Goal: Information Seeking & Learning: Learn about a topic

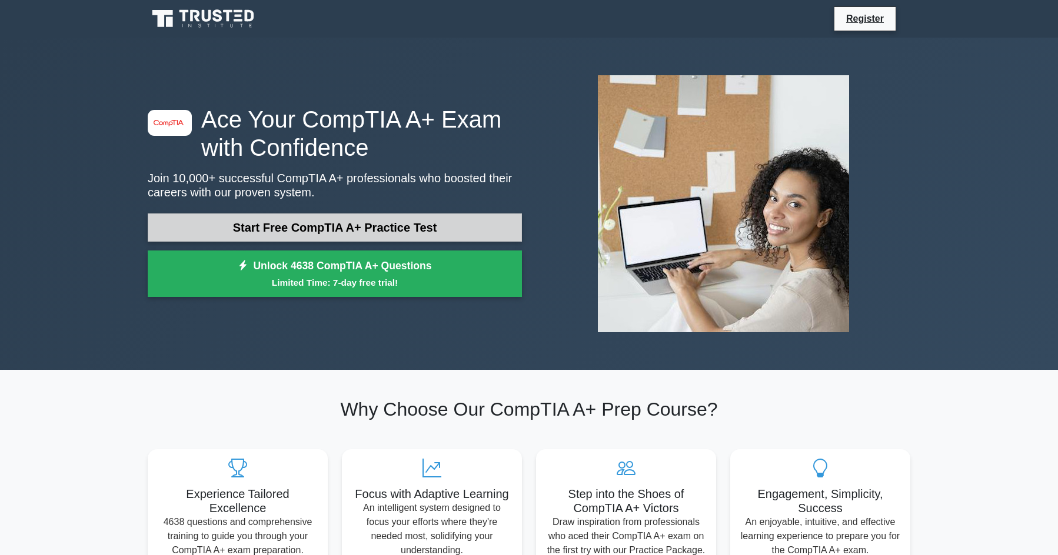
click at [204, 219] on link "Start Free CompTIA A+ Practice Test" at bounding box center [335, 228] width 374 height 28
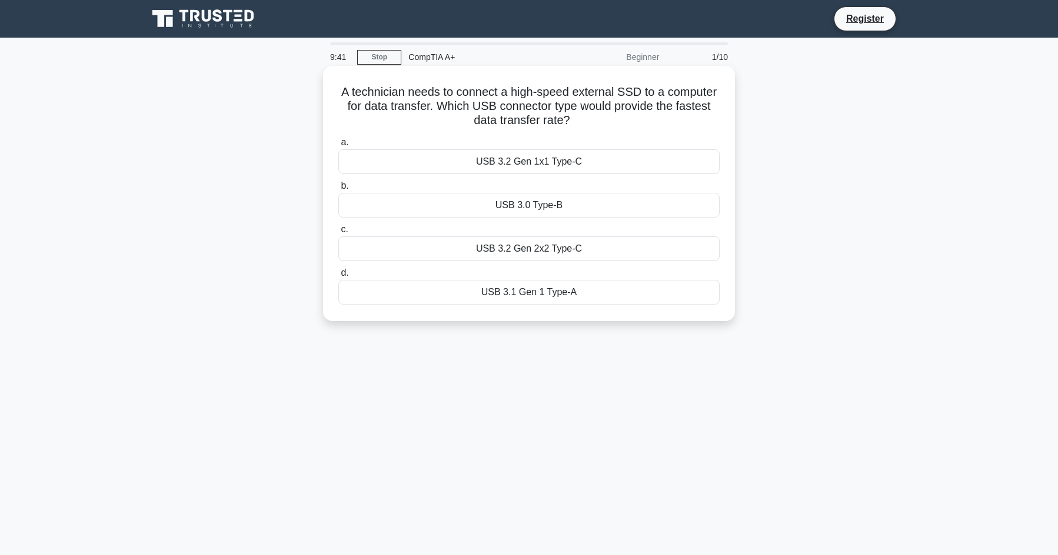
click at [485, 250] on div "USB 3.2 Gen 2x2 Type-C" at bounding box center [528, 249] width 381 height 25
click at [338, 234] on input "c. USB 3.2 Gen 2x2 Type-C" at bounding box center [338, 230] width 0 height 8
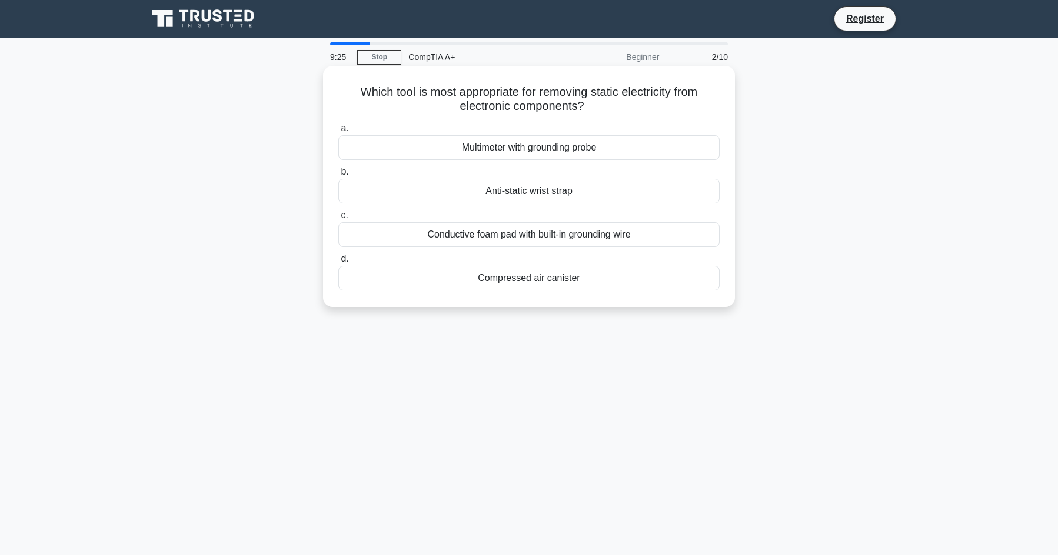
click at [639, 192] on div "Anti-static wrist strap" at bounding box center [528, 191] width 381 height 25
click at [338, 176] on input "b. Anti-static wrist strap" at bounding box center [338, 172] width 0 height 8
click at [371, 235] on div "Incorrect cable connections from the PSU" at bounding box center [528, 234] width 381 height 25
click at [338, 219] on input "c. Incorrect cable connections from the PSU" at bounding box center [338, 216] width 0 height 8
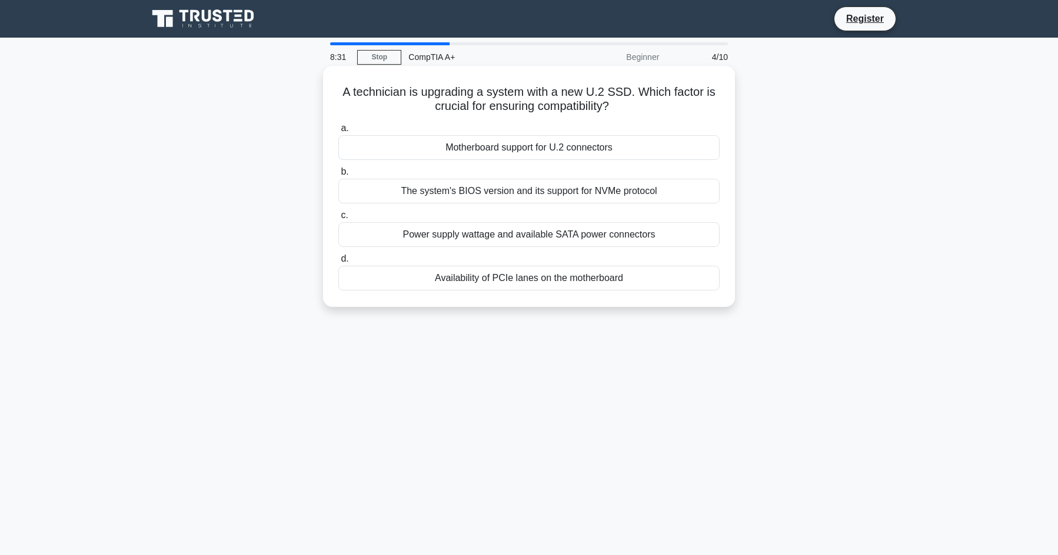
click at [582, 137] on div "Motherboard support for U.2 connectors" at bounding box center [528, 147] width 381 height 25
click at [338, 132] on input "a. Motherboard support for U.2 connectors" at bounding box center [338, 129] width 0 height 8
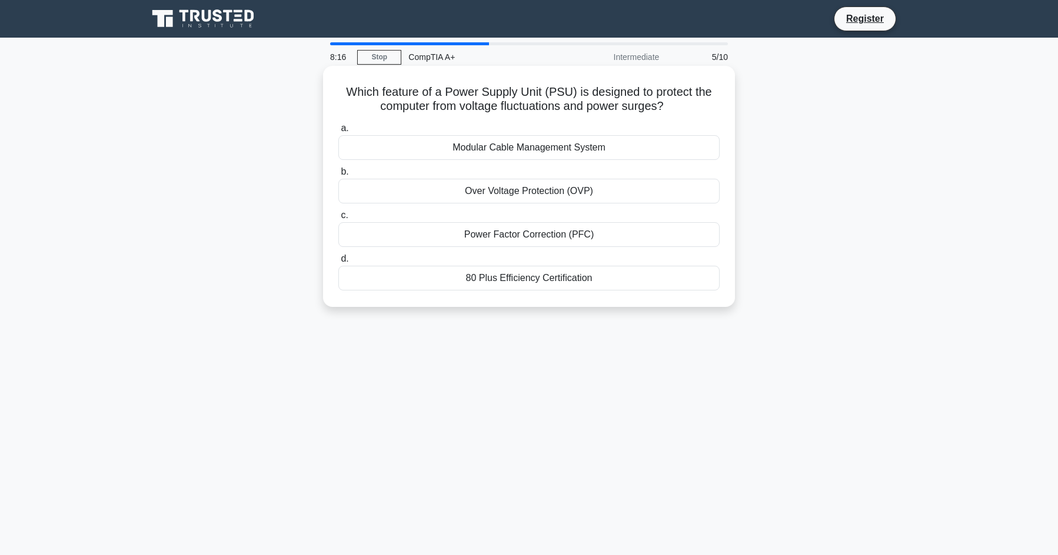
click at [604, 232] on div "Power Factor Correction (PFC)" at bounding box center [528, 234] width 381 height 25
click at [338, 219] on input "c. Power Factor Correction (PFC)" at bounding box center [338, 216] width 0 height 8
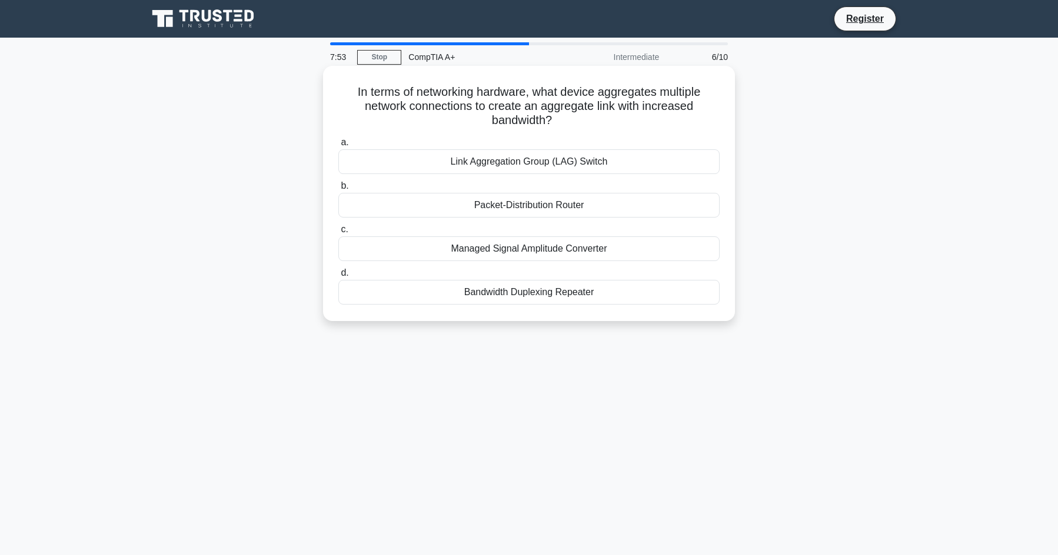
click at [581, 106] on h5 "In terms of networking hardware, what device aggregates multiple network connec…" at bounding box center [529, 107] width 384 height 44
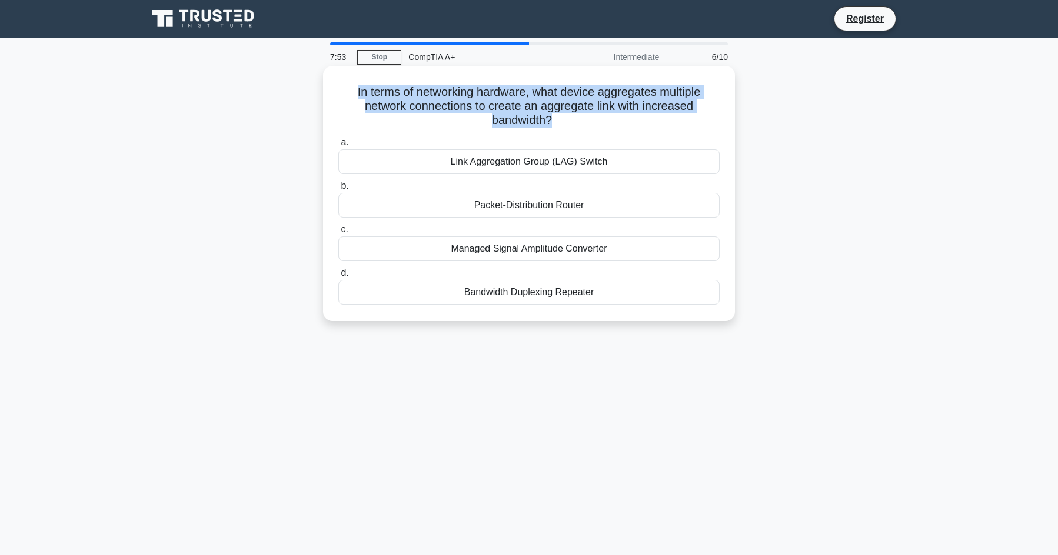
click at [581, 105] on h5 "In terms of networking hardware, what device aggregates multiple network connec…" at bounding box center [529, 107] width 384 height 44
copy div "In terms of networking hardware, what device aggregates multiple network connec…"
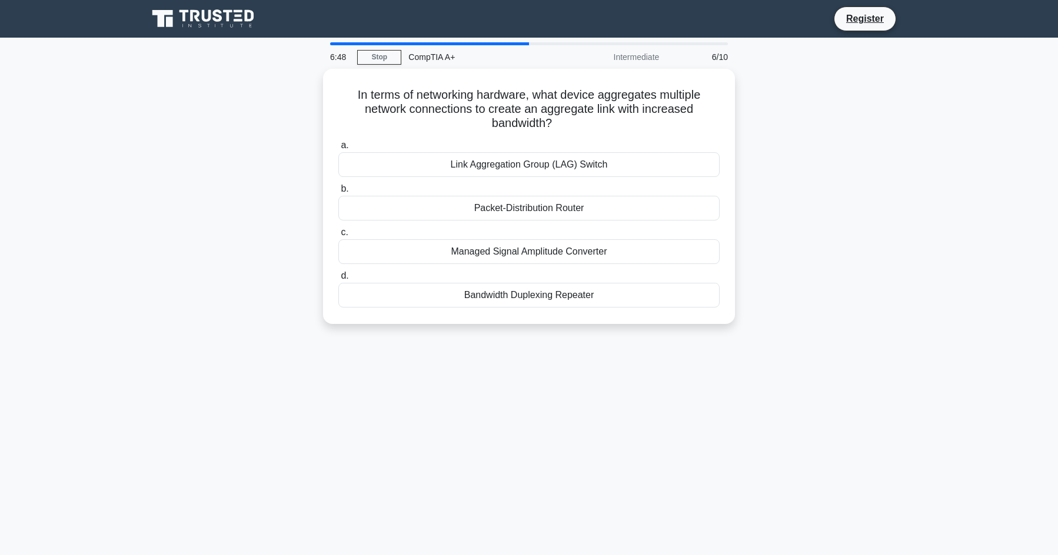
click at [234, 247] on div "In terms of networking hardware, what device aggregates multiple network connec…" at bounding box center [529, 203] width 777 height 269
click at [389, 158] on div "Link Aggregation Group (LAG) Switch" at bounding box center [528, 161] width 381 height 25
click at [338, 147] on input "a. Link Aggregation Group (LAG) Switch" at bounding box center [338, 143] width 0 height 8
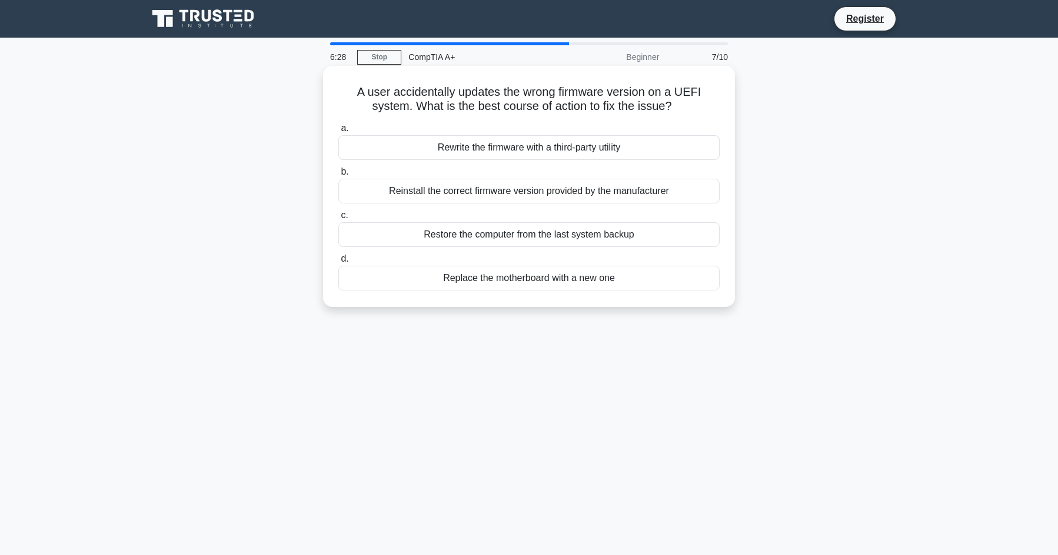
click at [584, 240] on div "Restore the computer from the last system backup" at bounding box center [528, 234] width 381 height 25
click at [338, 219] on input "c. Restore the computer from the last system backup" at bounding box center [338, 216] width 0 height 8
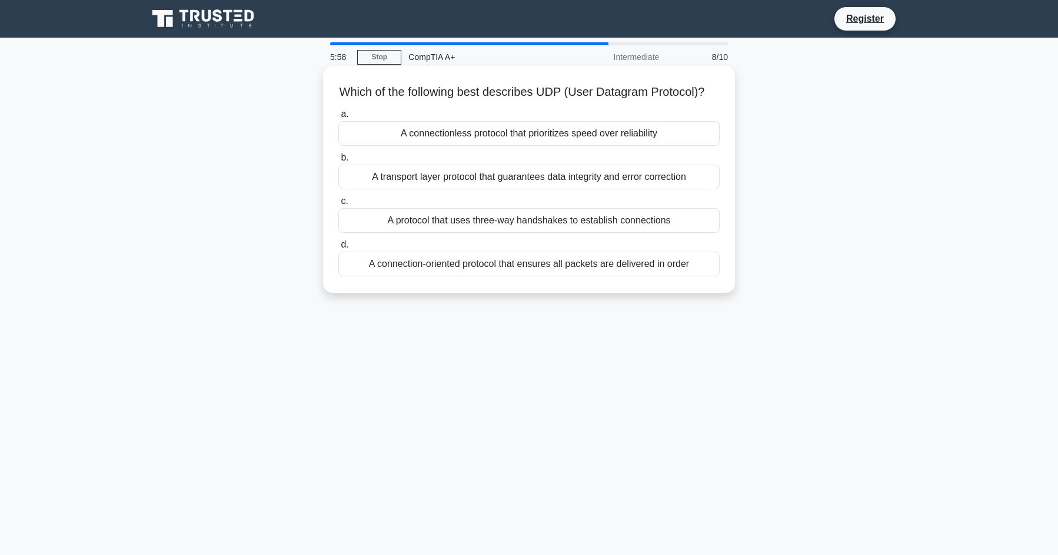
click at [502, 146] on div "A connectionless protocol that prioritizes speed over reliability" at bounding box center [528, 133] width 381 height 25
click at [338, 118] on input "a. A connectionless protocol that prioritizes speed over reliability" at bounding box center [338, 115] width 0 height 8
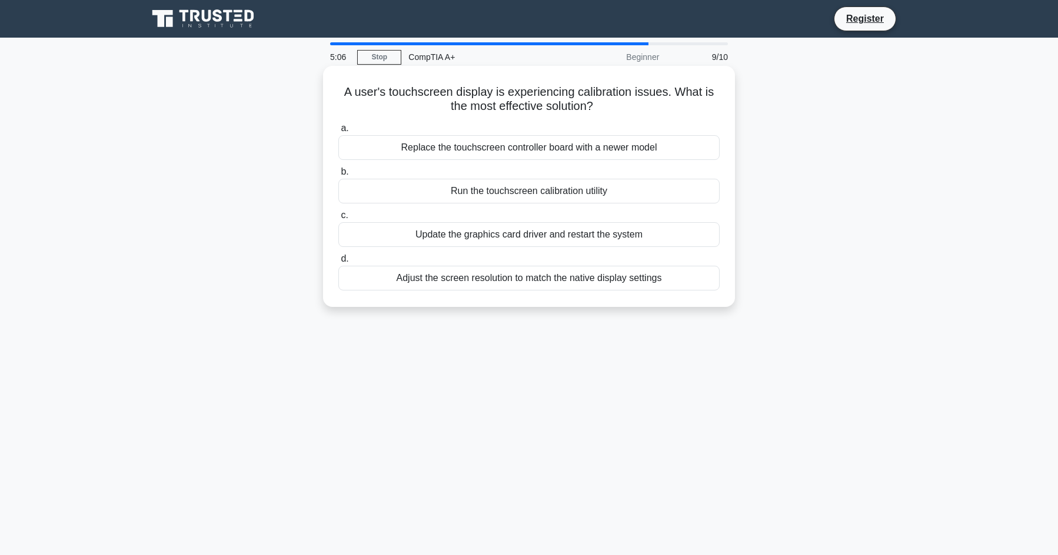
click at [520, 195] on div "Run the touchscreen calibration utility" at bounding box center [528, 191] width 381 height 25
click at [338, 176] on input "b. Run the touchscreen calibration utility" at bounding box center [338, 172] width 0 height 8
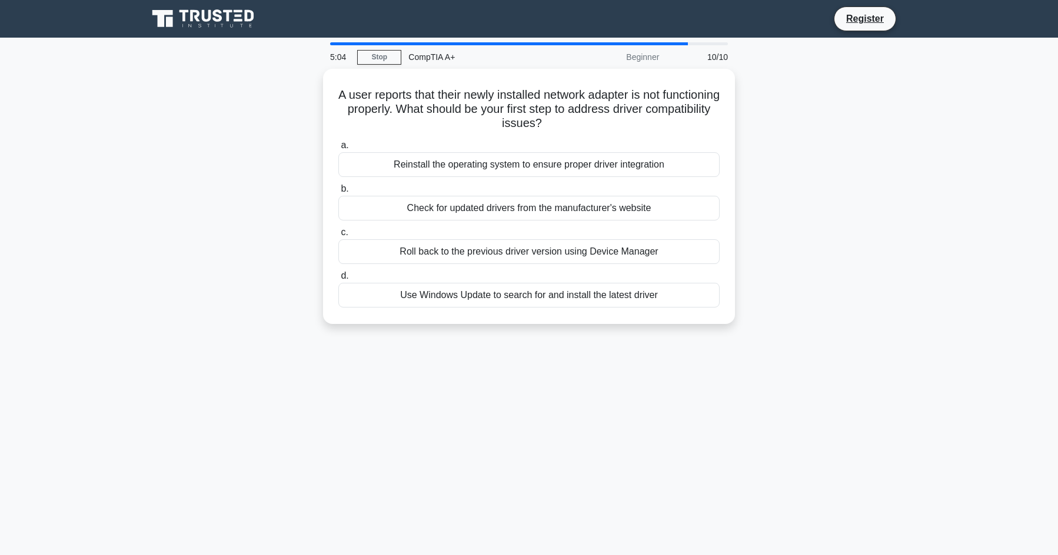
click at [793, 248] on div "A user reports that their newly installed network adapter is not functioning pr…" at bounding box center [529, 203] width 777 height 269
click at [669, 207] on div "Check for updated drivers from the manufacturer's website" at bounding box center [528, 205] width 381 height 25
click at [338, 190] on input "b. Check for updated drivers from the manufacturer's website" at bounding box center [338, 186] width 0 height 8
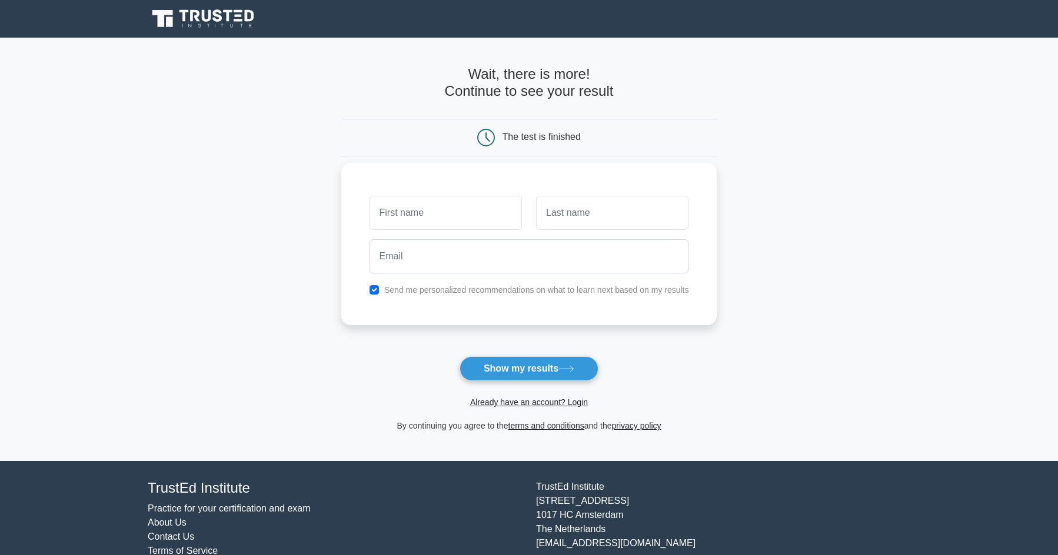
click at [425, 215] on input "text" at bounding box center [445, 213] width 152 height 34
type input "[PERSON_NAME]"
click at [575, 211] on input "text" at bounding box center [612, 213] width 152 height 34
type input "Ohman"
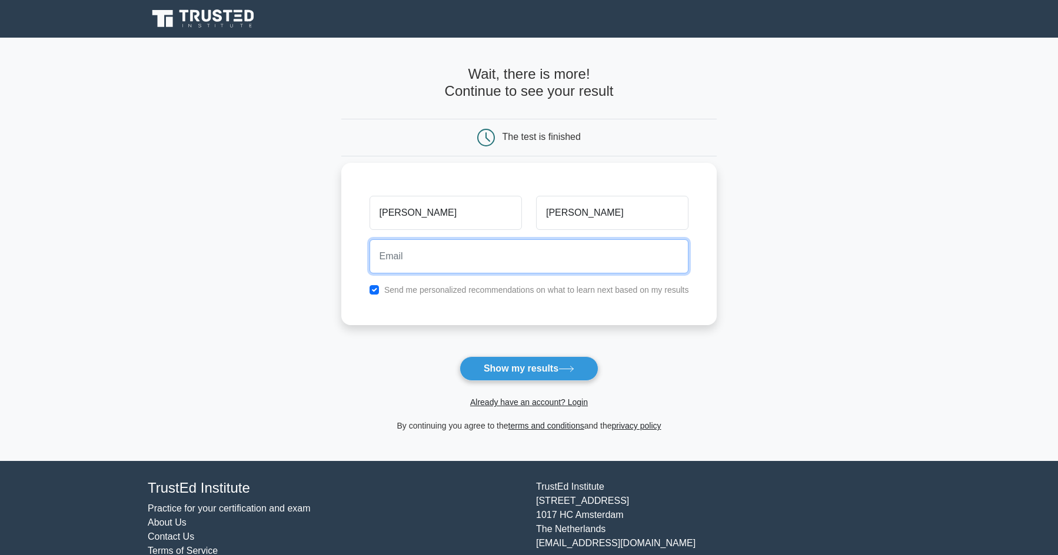
click at [587, 258] on input "email" at bounding box center [528, 256] width 319 height 34
click at [464, 265] on input "email" at bounding box center [528, 256] width 319 height 34
type input "dragonfyre200@gmail.com"
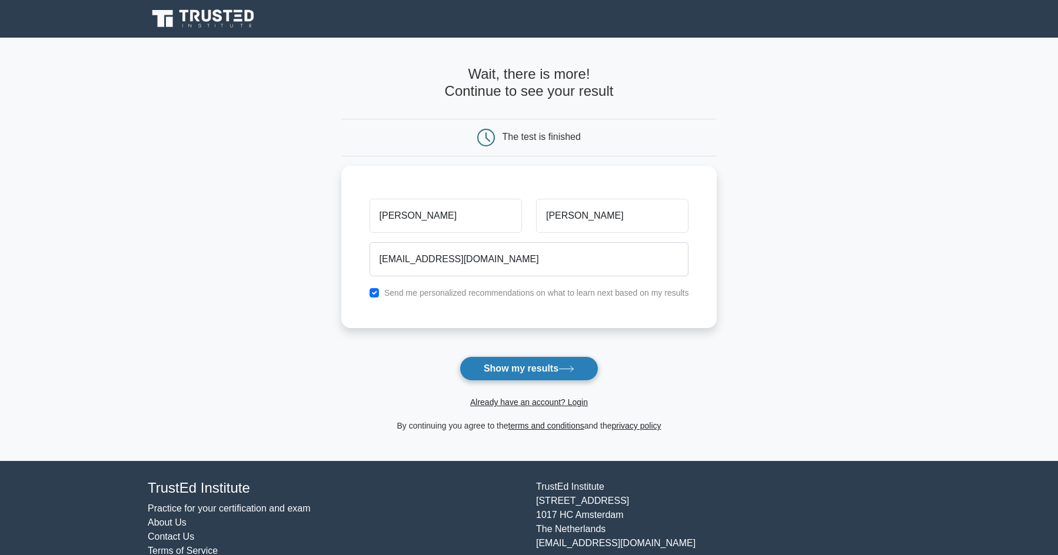
click at [494, 361] on button "Show my results" at bounding box center [529, 369] width 139 height 25
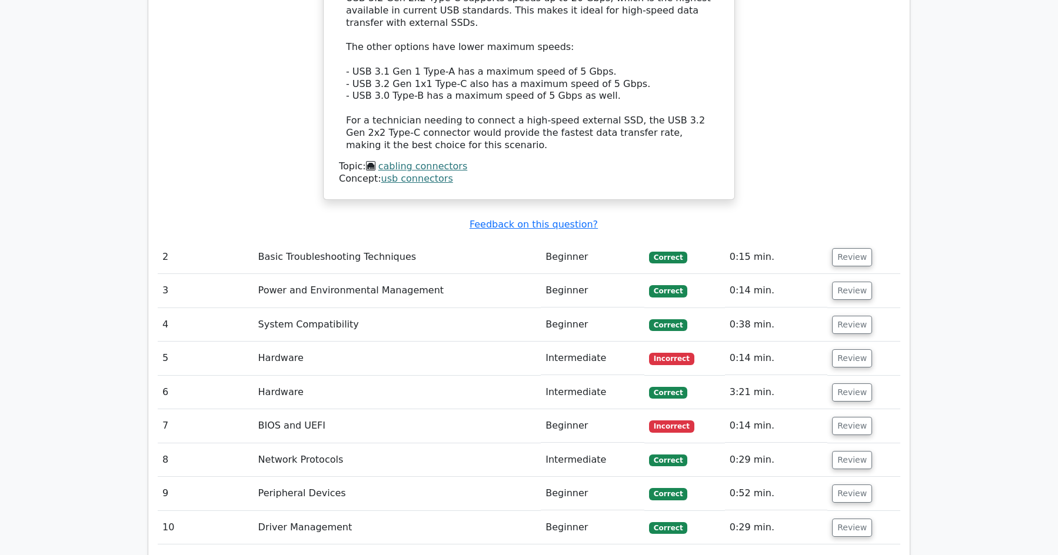
scroll to position [1412, 0]
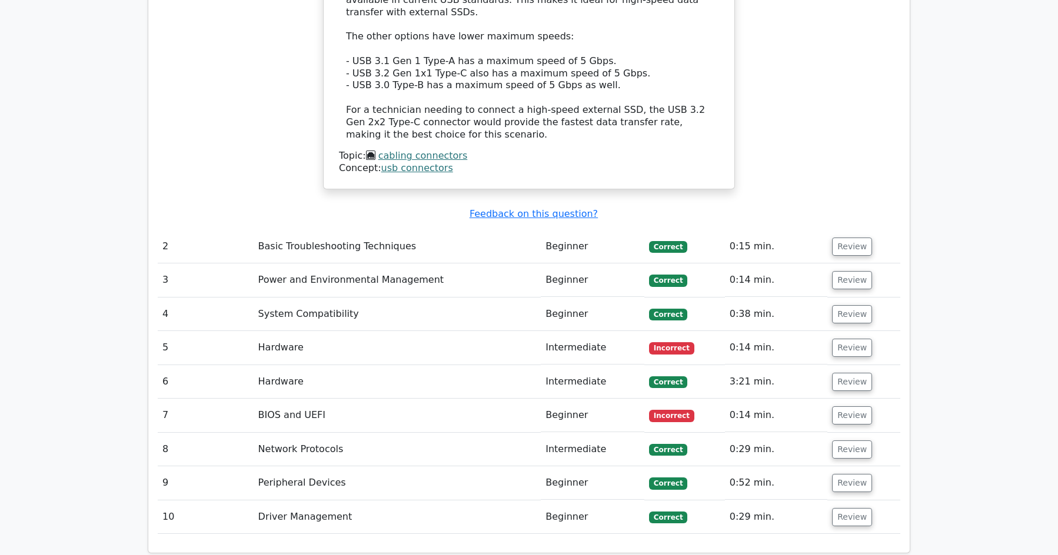
click at [282, 331] on td "Hardware" at bounding box center [398, 348] width 288 height 34
click at [680, 331] on td "Incorrect" at bounding box center [684, 348] width 81 height 34
click at [838, 339] on button "Review" at bounding box center [852, 348] width 40 height 18
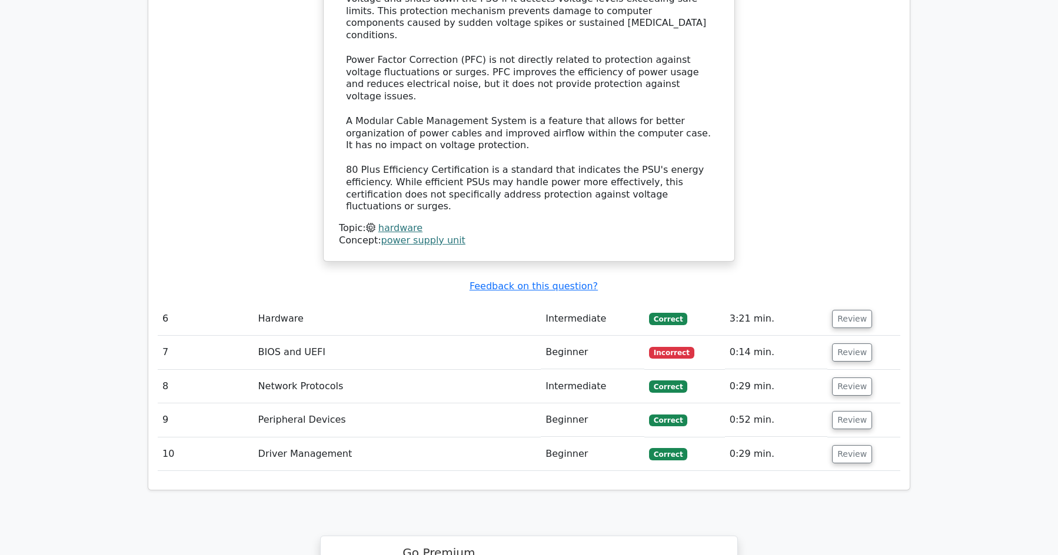
scroll to position [2118, 0]
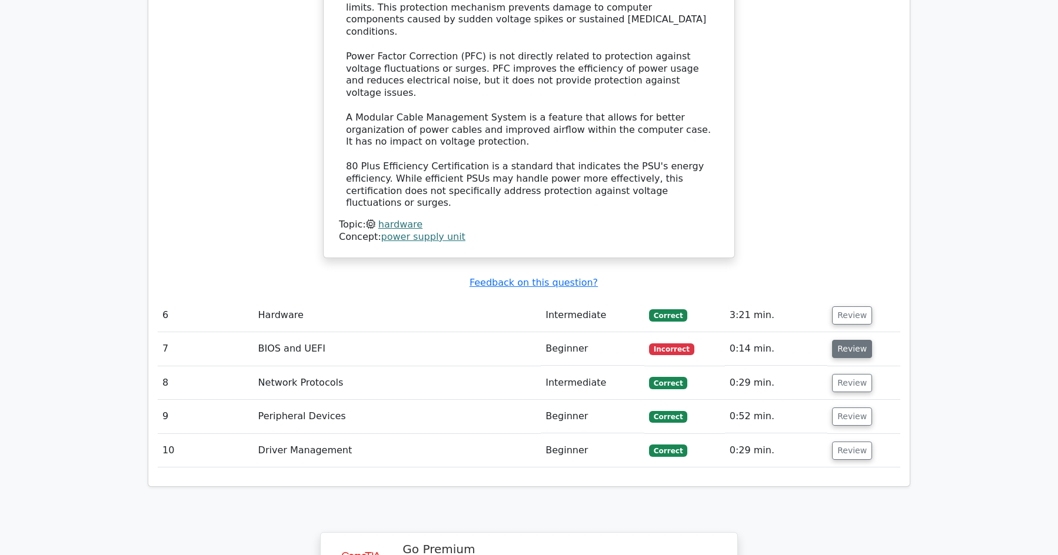
click at [852, 340] on button "Review" at bounding box center [852, 349] width 40 height 18
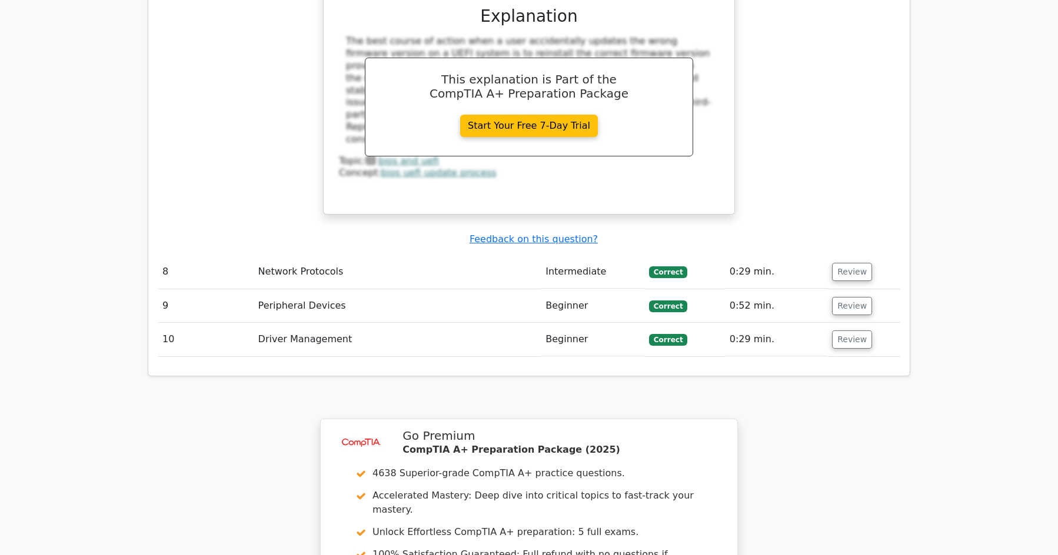
scroll to position [2948, 0]
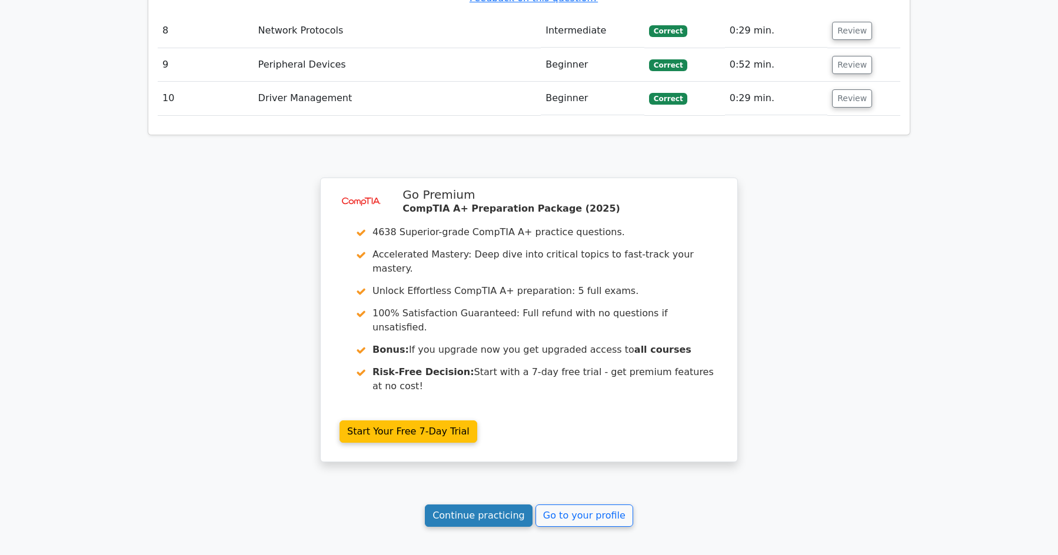
click at [477, 505] on link "Continue practicing" at bounding box center [479, 516] width 108 height 22
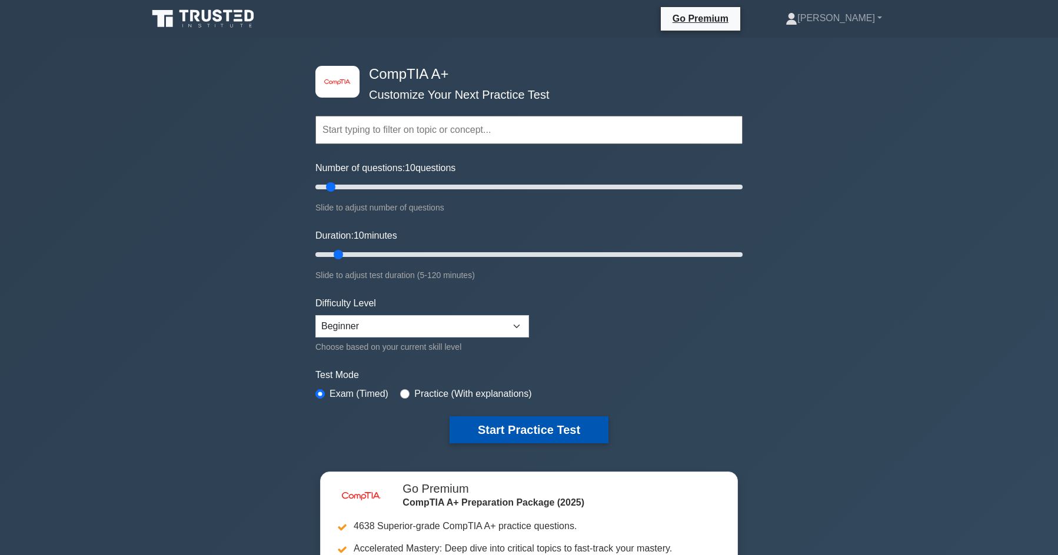
click at [519, 427] on button "Start Practice Test" at bounding box center [529, 430] width 159 height 27
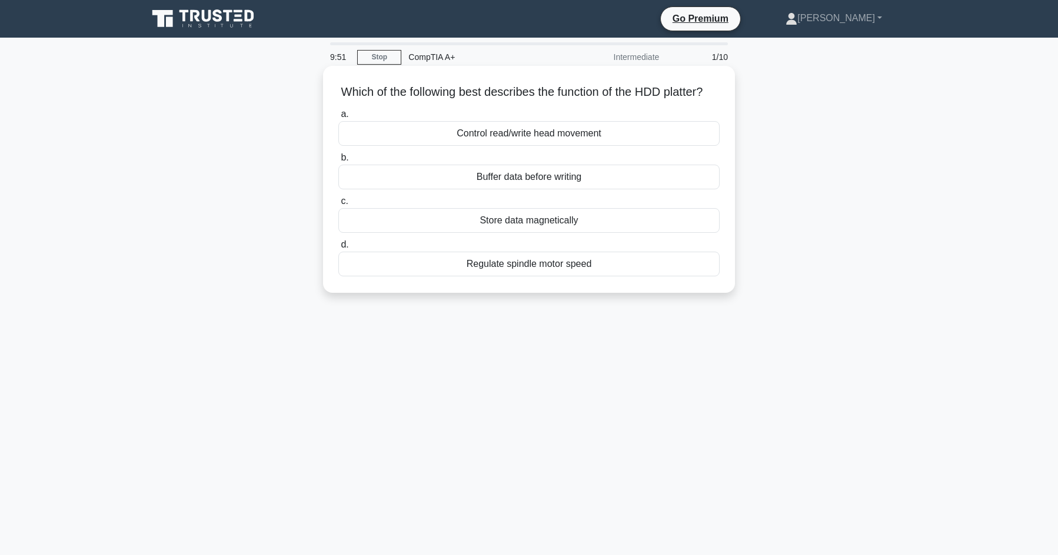
click at [634, 233] on div "Store data magnetically" at bounding box center [528, 220] width 381 height 25
click at [338, 205] on input "c. Store data magnetically" at bounding box center [338, 202] width 0 height 8
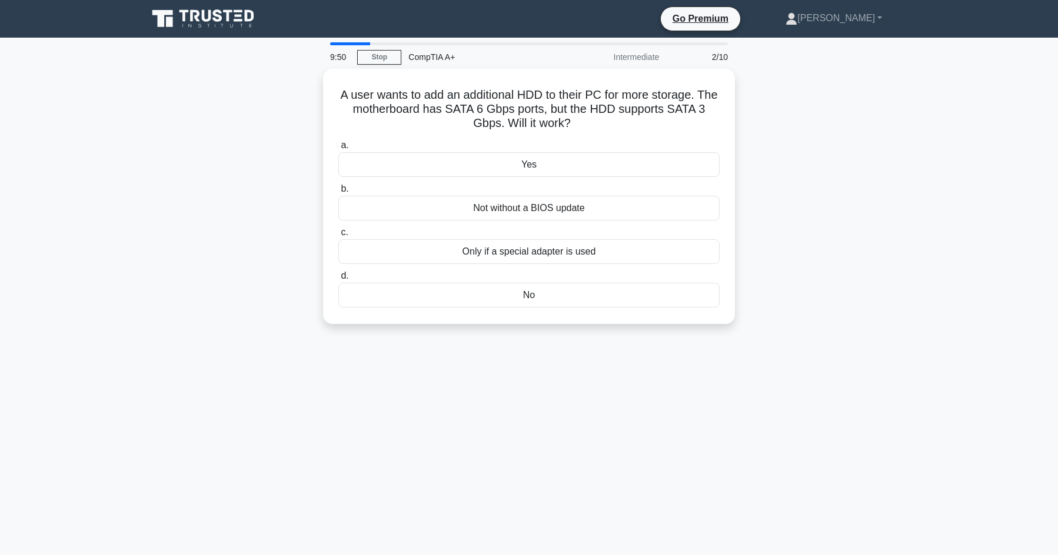
click at [889, 331] on div "A user wants to add an additional HDD to their PC for more storage. The motherb…" at bounding box center [529, 203] width 777 height 269
click at [562, 162] on div "Yes" at bounding box center [528, 161] width 381 height 25
click at [338, 147] on input "a. Yes" at bounding box center [338, 143] width 0 height 8
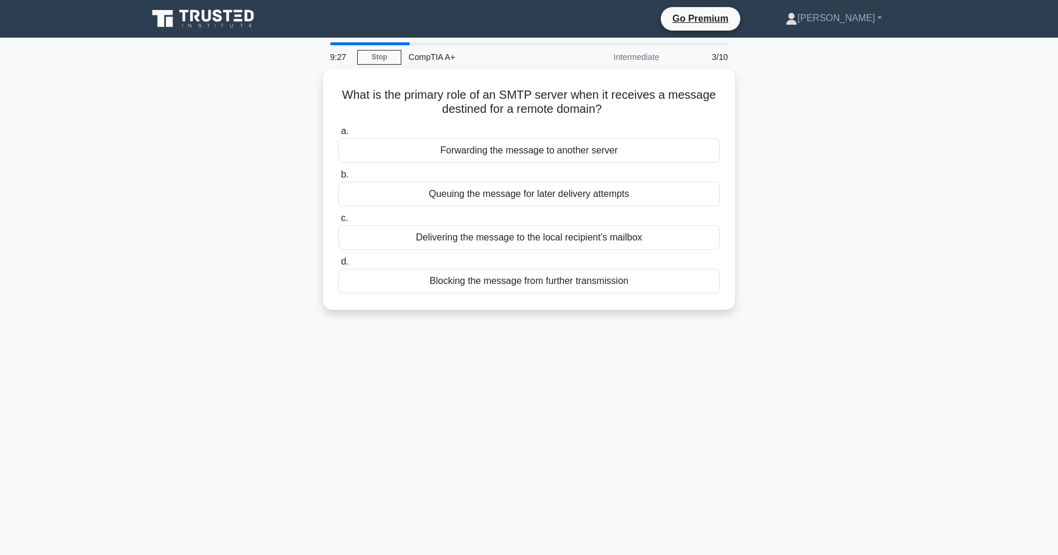
click at [788, 264] on div "What is the primary role of an SMTP server when it receives a message destined …" at bounding box center [529, 196] width 777 height 255
click at [677, 238] on div "Delivering the message to the local recipient's mailbox" at bounding box center [528, 234] width 381 height 25
click at [338, 219] on input "c. Delivering the message to the local recipient's mailbox" at bounding box center [338, 216] width 0 height 8
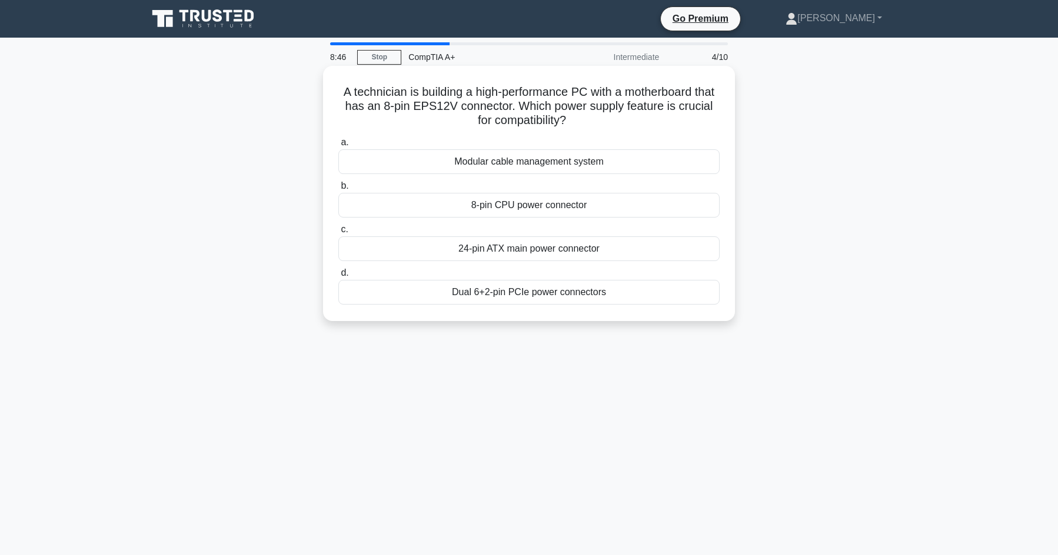
click at [403, 201] on div "8-pin CPU power connector" at bounding box center [528, 205] width 381 height 25
click at [338, 190] on input "b. 8-pin CPU power connector" at bounding box center [338, 186] width 0 height 8
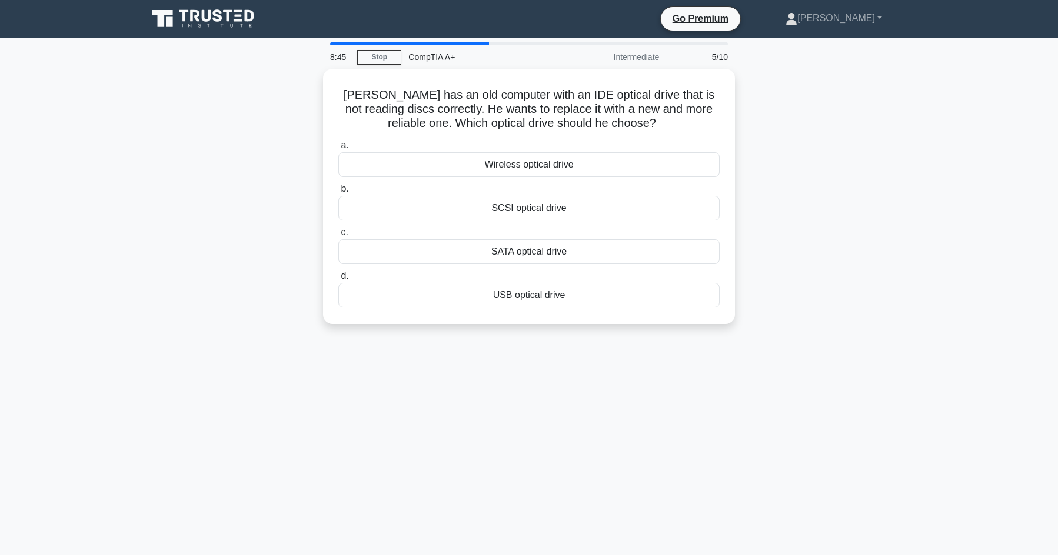
click at [895, 228] on div "[PERSON_NAME] has an old computer with an IDE optical drive that is not reading…" at bounding box center [529, 203] width 777 height 269
click at [565, 295] on div "USB optical drive" at bounding box center [528, 292] width 381 height 25
click at [338, 277] on input "d. USB optical drive" at bounding box center [338, 273] width 0 height 8
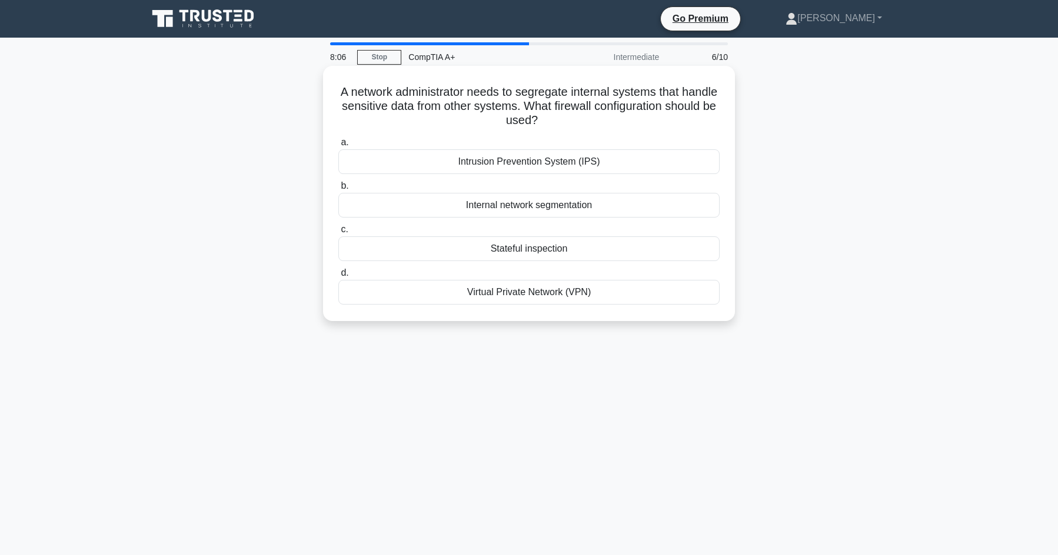
click at [677, 161] on div "Intrusion Prevention System (IPS)" at bounding box center [528, 161] width 381 height 25
click at [338, 147] on input "a. Intrusion Prevention System (IPS)" at bounding box center [338, 143] width 0 height 8
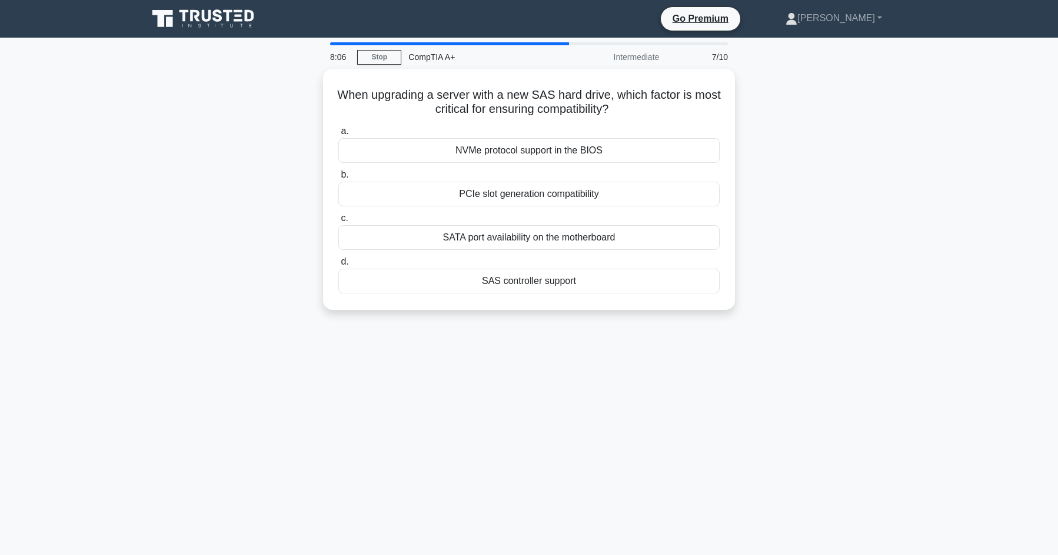
click at [858, 187] on div "When upgrading a server with a new SAS hard drive, which factor is most critica…" at bounding box center [529, 196] width 777 height 255
click at [618, 234] on div "SATA port availability on the motherboard" at bounding box center [528, 234] width 381 height 25
click at [338, 219] on input "c. SATA port availability on the motherboard" at bounding box center [338, 216] width 0 height 8
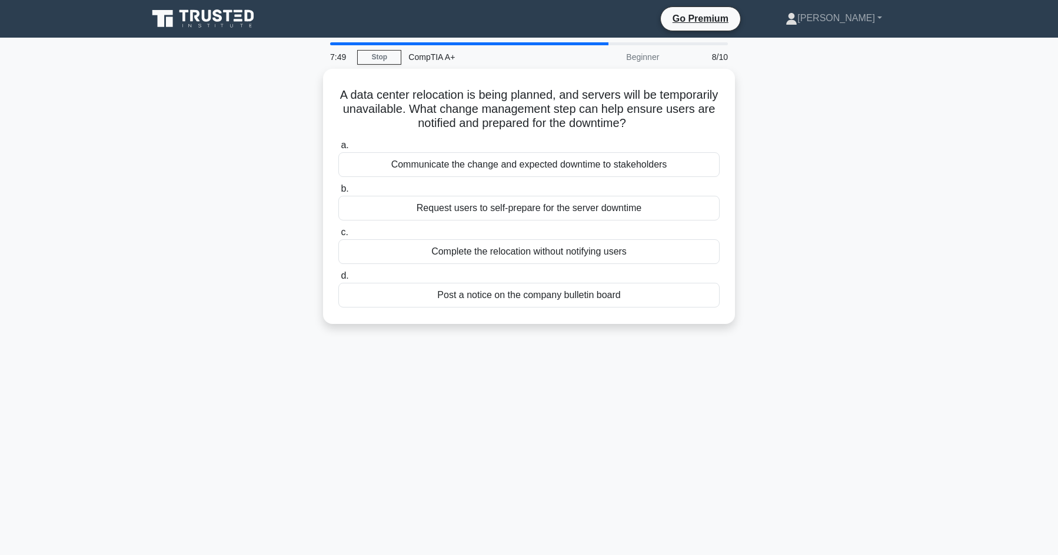
click at [886, 238] on div "A data center relocation is being planned, and servers will be temporarily unav…" at bounding box center [529, 203] width 777 height 269
click at [604, 203] on div "Request users to self-prepare for the server downtime" at bounding box center [528, 205] width 381 height 25
click at [338, 190] on input "b. Request users to self-prepare for the server downtime" at bounding box center [338, 186] width 0 height 8
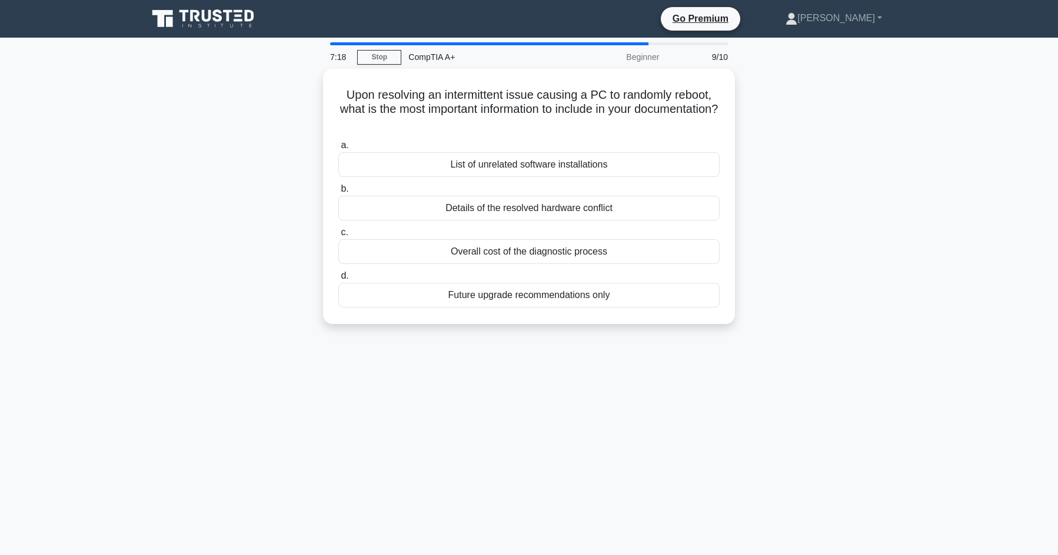
click at [773, 293] on div "Upon resolving an intermittent issue causing a PC to randomly reboot, what is t…" at bounding box center [529, 203] width 777 height 269
click at [936, 407] on main "6:58 Stop CompTIA A+ Beginner 9/10 Upon resolving an intermittent issue causing…" at bounding box center [529, 337] width 1058 height 598
click at [632, 209] on div "Details of the resolved hardware conflict" at bounding box center [528, 205] width 381 height 25
click at [338, 190] on input "b. Details of the resolved hardware conflict" at bounding box center [338, 186] width 0 height 8
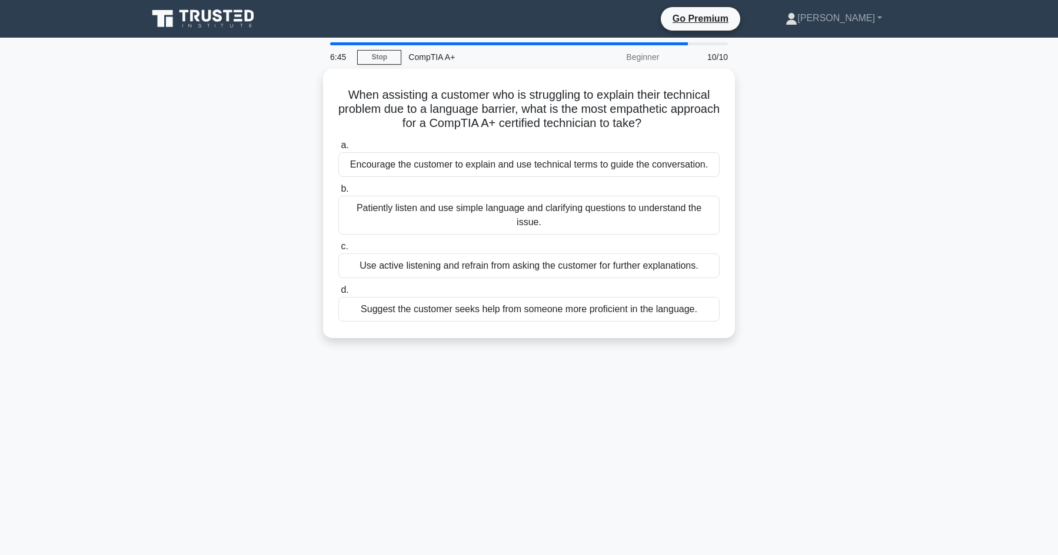
click at [860, 285] on div "When assisting a customer who is struggling to explain their technical problem …" at bounding box center [529, 211] width 777 height 284
click at [847, 278] on div "When assisting a customer who is struggling to explain their technical problem …" at bounding box center [529, 211] width 777 height 284
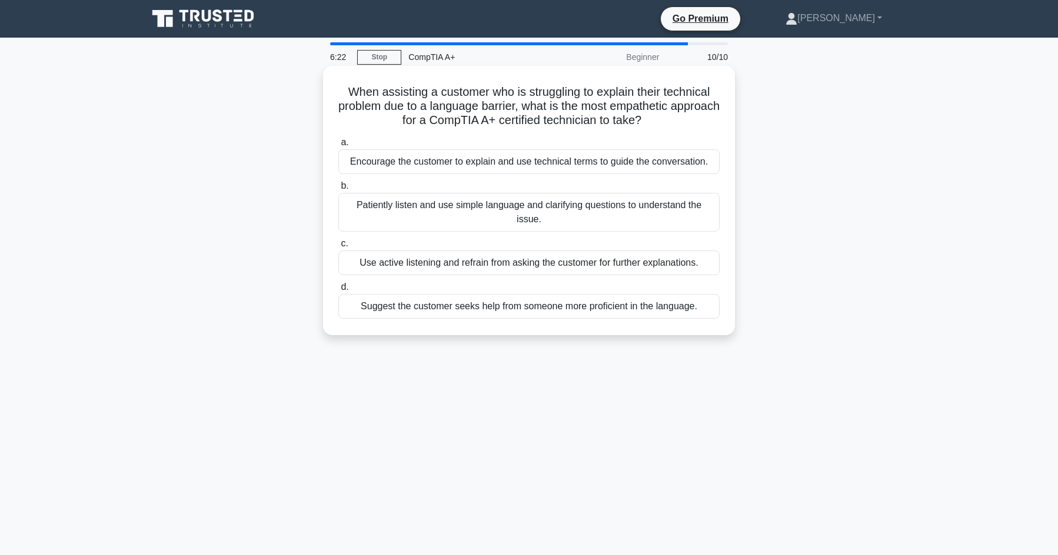
click at [683, 207] on div "Patiently listen and use simple language and clarifying questions to understand…" at bounding box center [528, 212] width 381 height 39
click at [338, 190] on input "b. Patiently listen and use simple language and clarifying questions to underst…" at bounding box center [338, 186] width 0 height 8
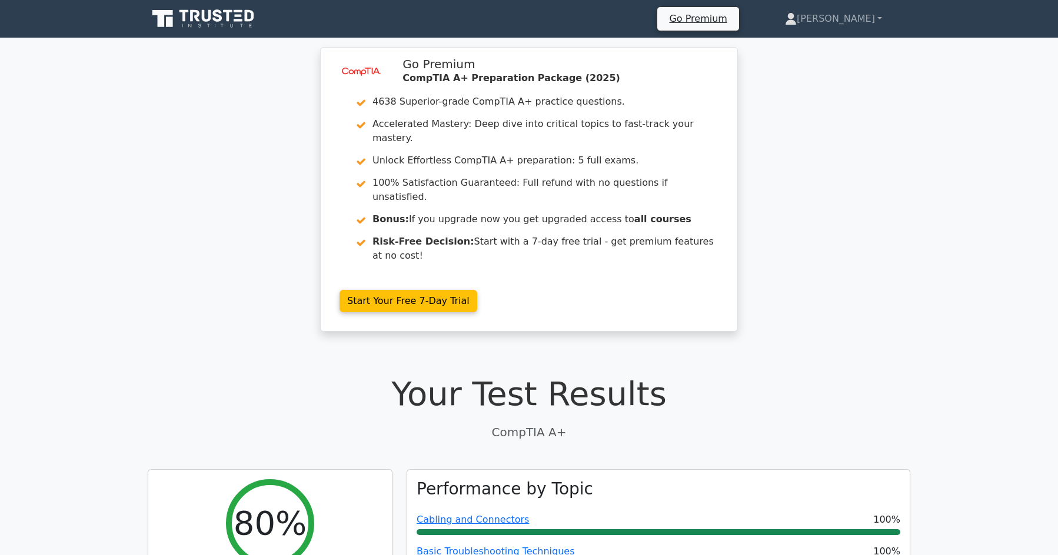
click at [201, 21] on icon at bounding box center [204, 19] width 113 height 22
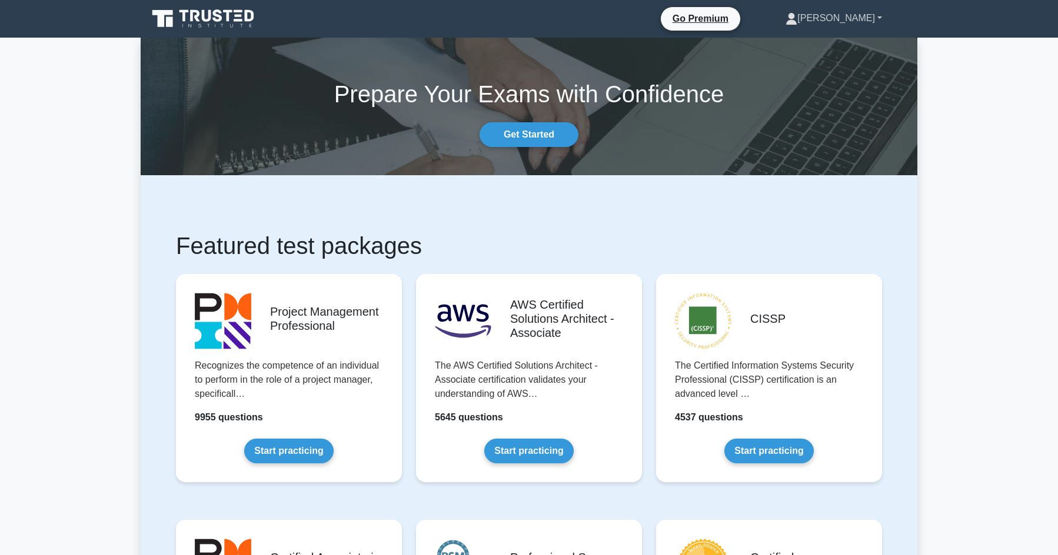
click at [851, 15] on link "[PERSON_NAME]" at bounding box center [833, 18] width 153 height 24
click at [851, 42] on link "Profile" at bounding box center [804, 45] width 93 height 19
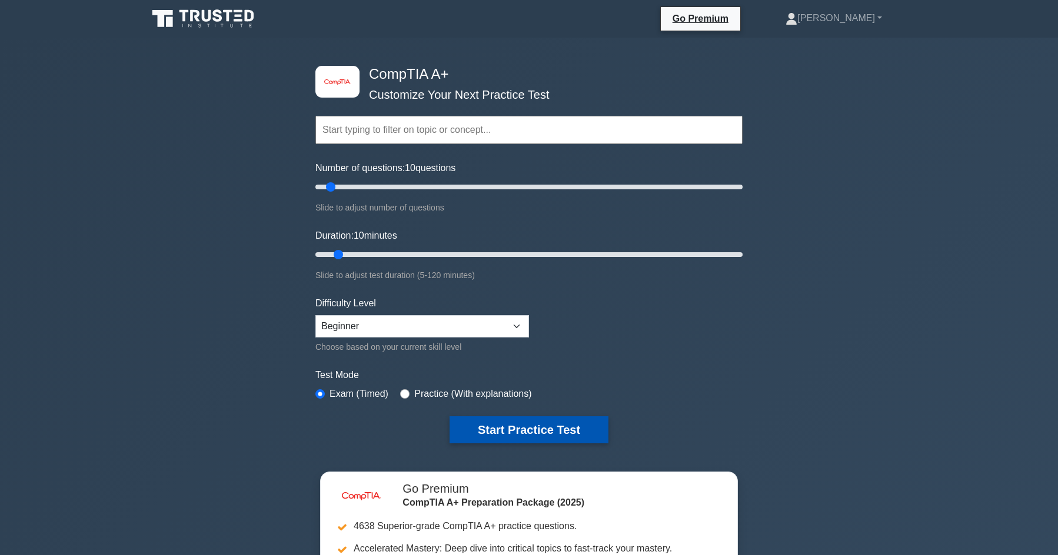
click at [483, 423] on button "Start Practice Test" at bounding box center [529, 430] width 159 height 27
drag, startPoint x: 904, startPoint y: 296, endPoint x: 891, endPoint y: 279, distance: 21.8
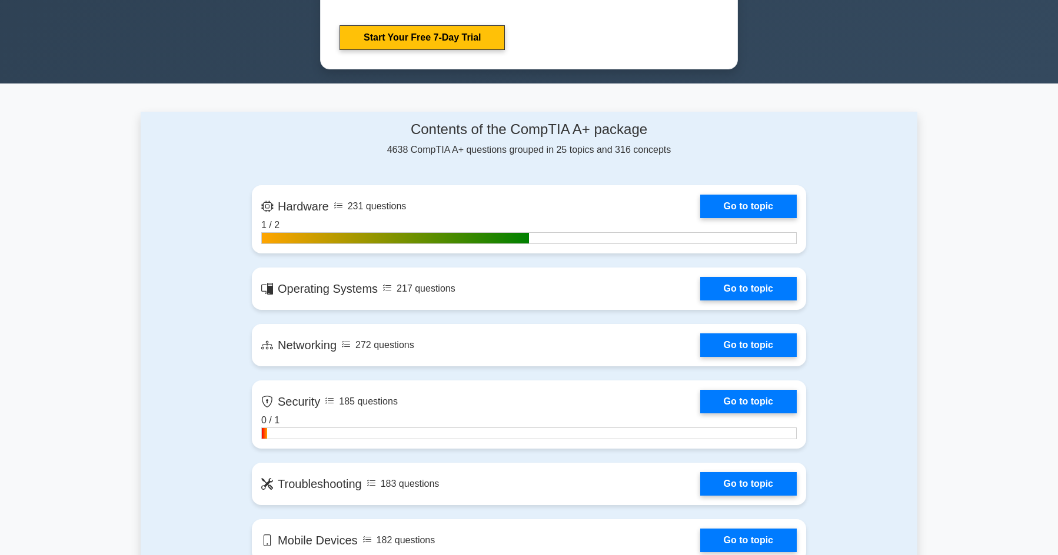
scroll to position [294, 0]
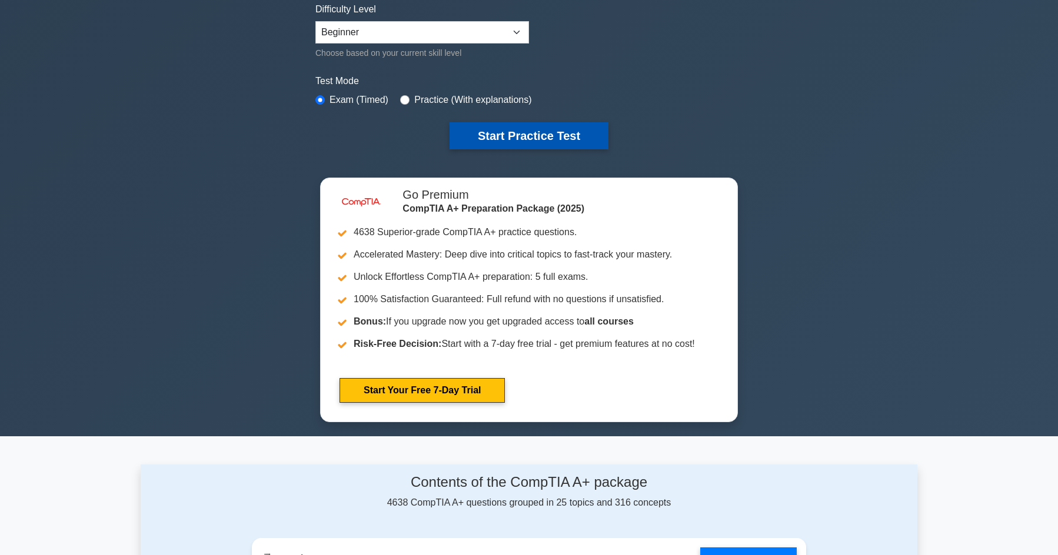
click at [546, 146] on button "Start Practice Test" at bounding box center [529, 135] width 159 height 27
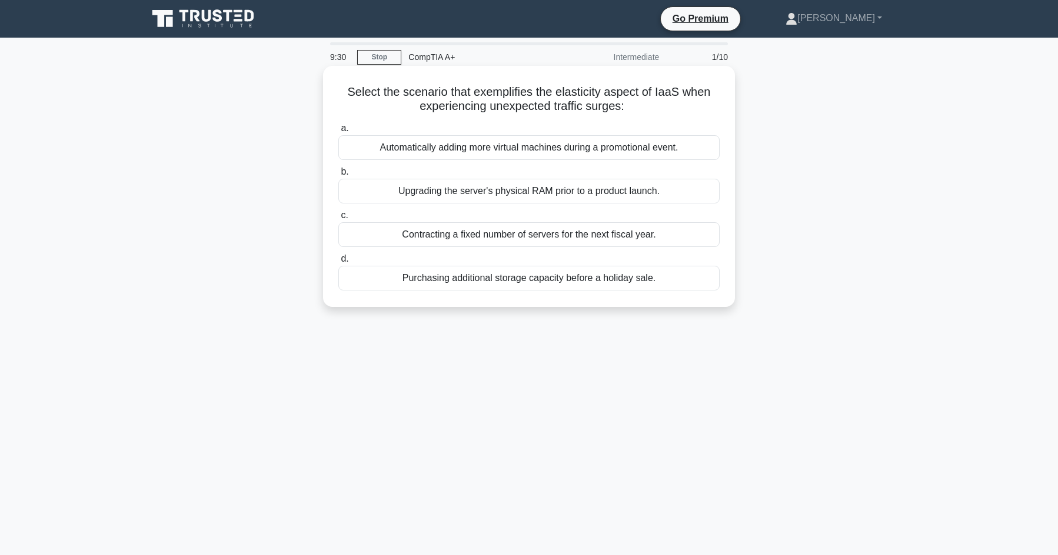
click at [493, 153] on div "Automatically adding more virtual machines during a promotional event." at bounding box center [528, 147] width 381 height 25
click at [338, 132] on input "a. Automatically adding more virtual machines during a promotional event." at bounding box center [338, 129] width 0 height 8
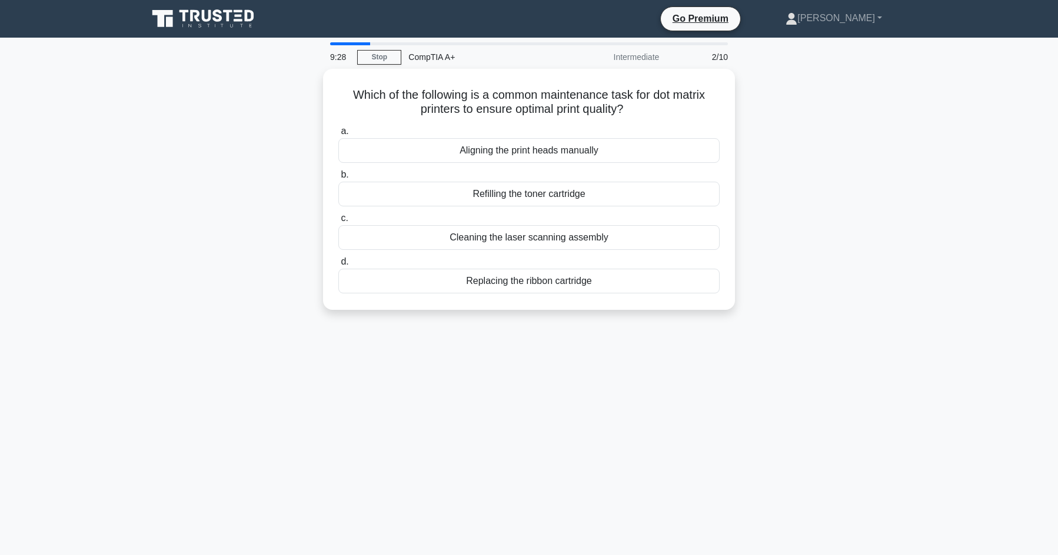
click at [894, 251] on div "Which of the following is a common maintenance task for dot matrix printers to …" at bounding box center [529, 196] width 777 height 255
click at [611, 145] on div "Aligning the print heads manually" at bounding box center [528, 147] width 381 height 25
click at [338, 132] on input "a. Aligning the print heads manually" at bounding box center [338, 129] width 0 height 8
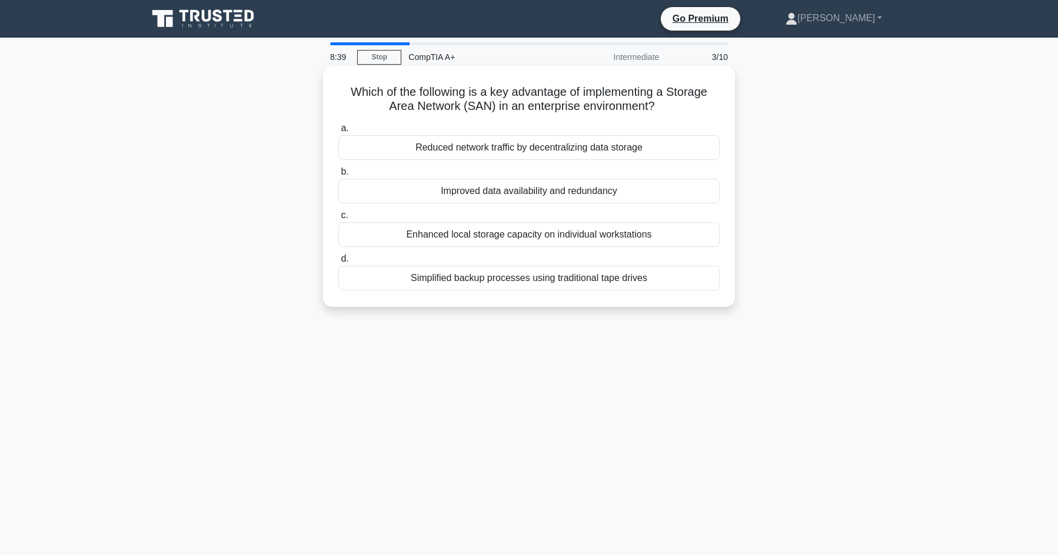
click at [655, 191] on div "Improved data availability and redundancy" at bounding box center [528, 191] width 381 height 25
click at [338, 176] on input "b. Improved data availability and redundancy" at bounding box center [338, 172] width 0 height 8
click at [690, 276] on div "Check if the CPU power connector is properly attached" at bounding box center [528, 278] width 381 height 25
click at [338, 263] on input "d. Check if the CPU power connector is properly attached" at bounding box center [338, 259] width 0 height 8
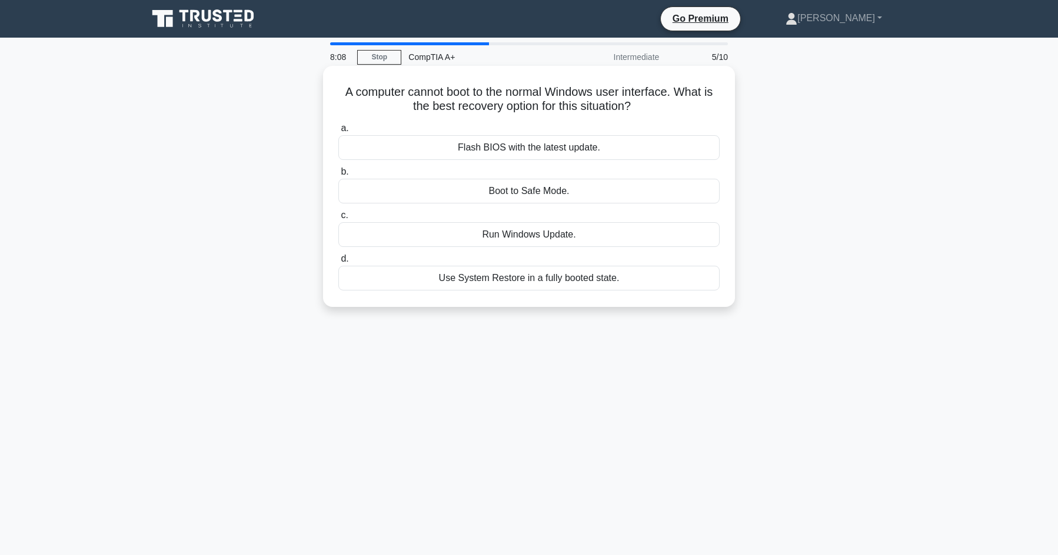
click at [651, 146] on div "Flash BIOS with the latest update." at bounding box center [528, 147] width 381 height 25
click at [338, 132] on input "a. Flash BIOS with the latest update." at bounding box center [338, 129] width 0 height 8
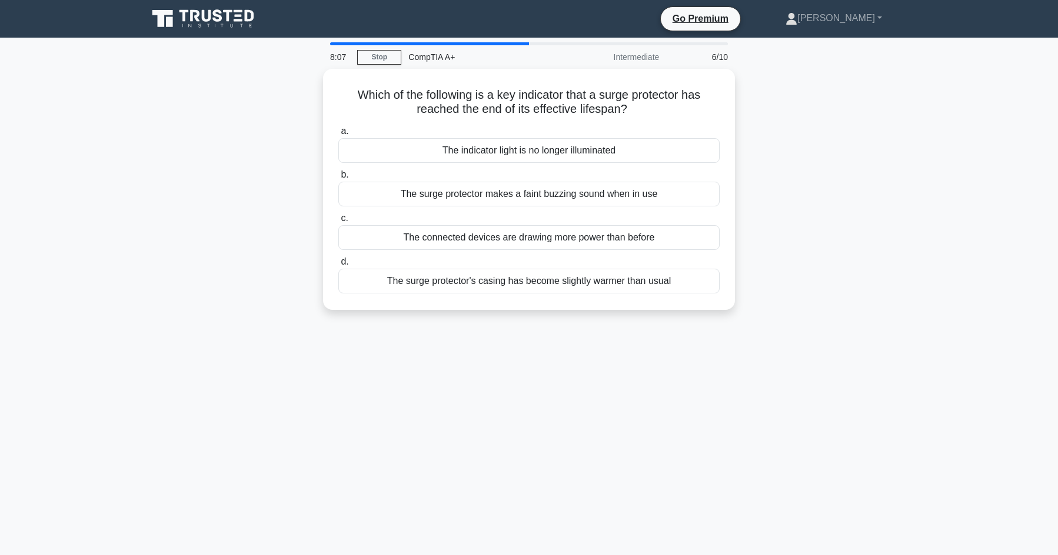
click at [825, 209] on div "Which of the following is a key indicator that a surge protector has reached th…" at bounding box center [529, 196] width 777 height 255
click at [642, 147] on div "The indicator light is no longer illuminated" at bounding box center [528, 147] width 381 height 25
click at [338, 132] on input "a. The indicator light is no longer illuminated" at bounding box center [338, 129] width 0 height 8
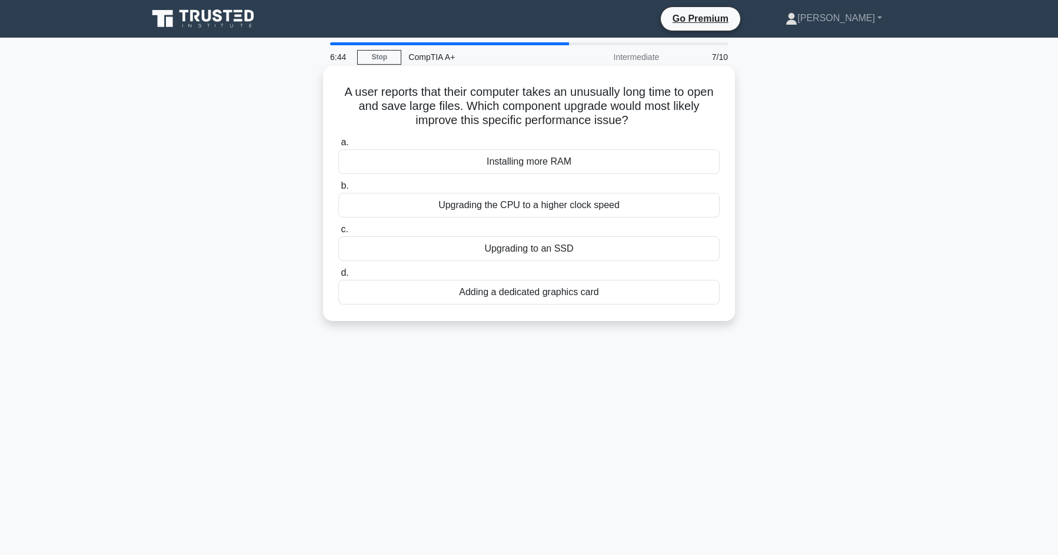
click at [602, 215] on div "Upgrading the CPU to a higher clock speed" at bounding box center [528, 205] width 381 height 25
click at [338, 190] on input "b. Upgrading the CPU to a higher clock speed" at bounding box center [338, 186] width 0 height 8
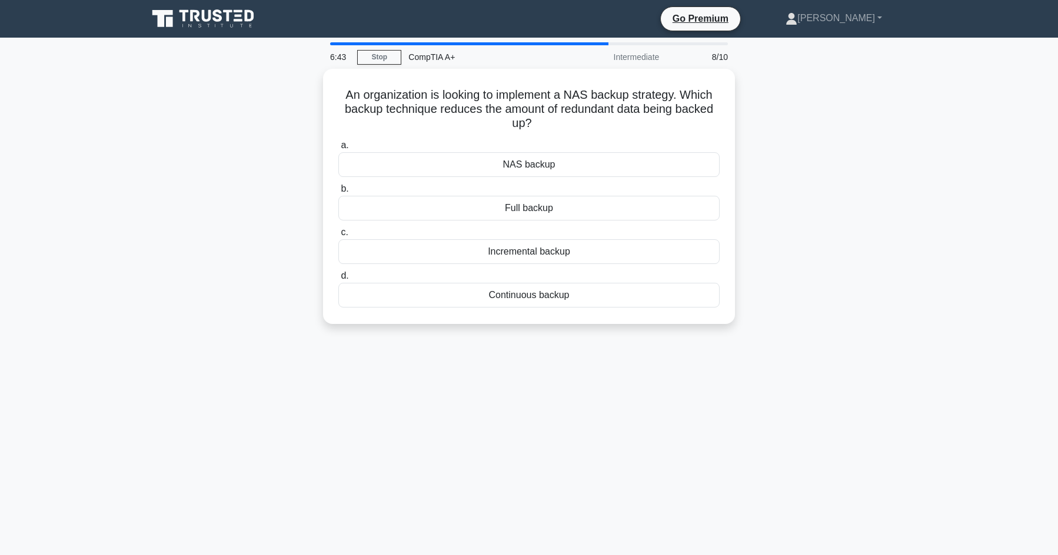
click at [863, 228] on div "An organization is looking to implement a NAS backup strategy. Which backup tec…" at bounding box center [529, 203] width 777 height 269
click at [624, 254] on div "Incremental backup" at bounding box center [528, 249] width 381 height 25
click at [338, 234] on input "c. Incremental backup" at bounding box center [338, 230] width 0 height 8
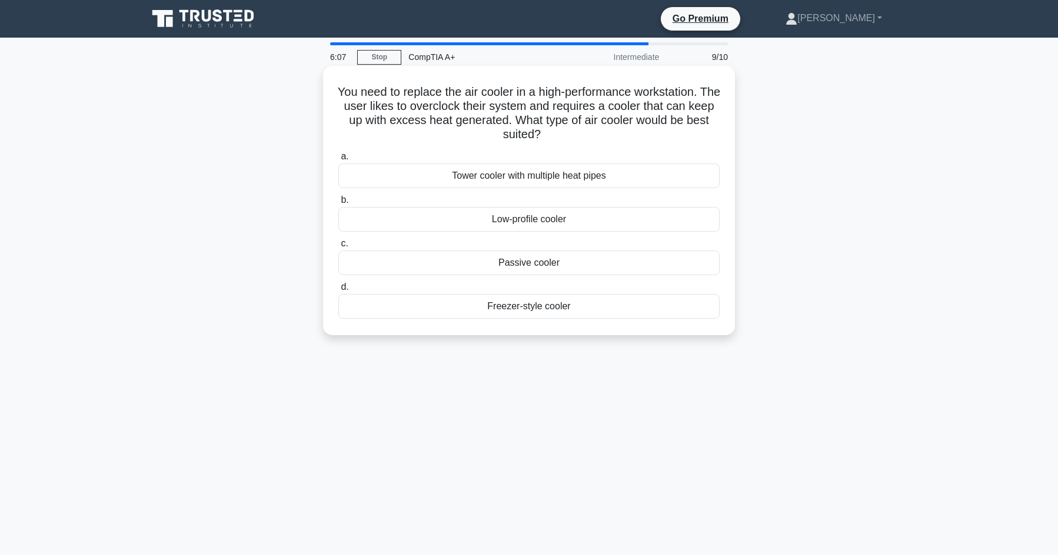
click at [557, 107] on h5 "You need to replace the air cooler in a high-performance workstation. The user …" at bounding box center [529, 114] width 384 height 58
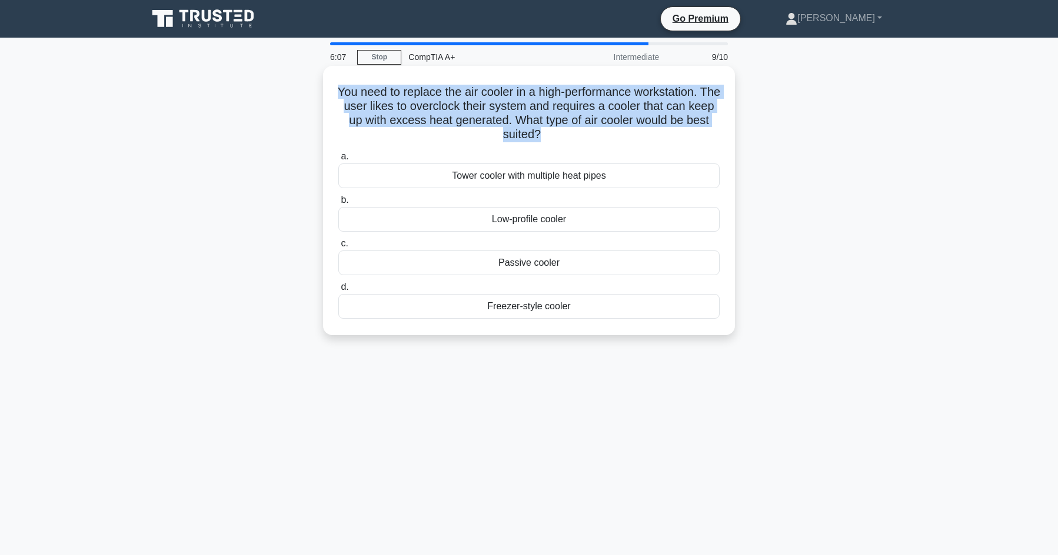
click at [557, 108] on h5 "You need to replace the air cooler in a high-performance workstation. The user …" at bounding box center [529, 114] width 384 height 58
copy div "You need to replace the air cooler in a high-performance workstation. The user …"
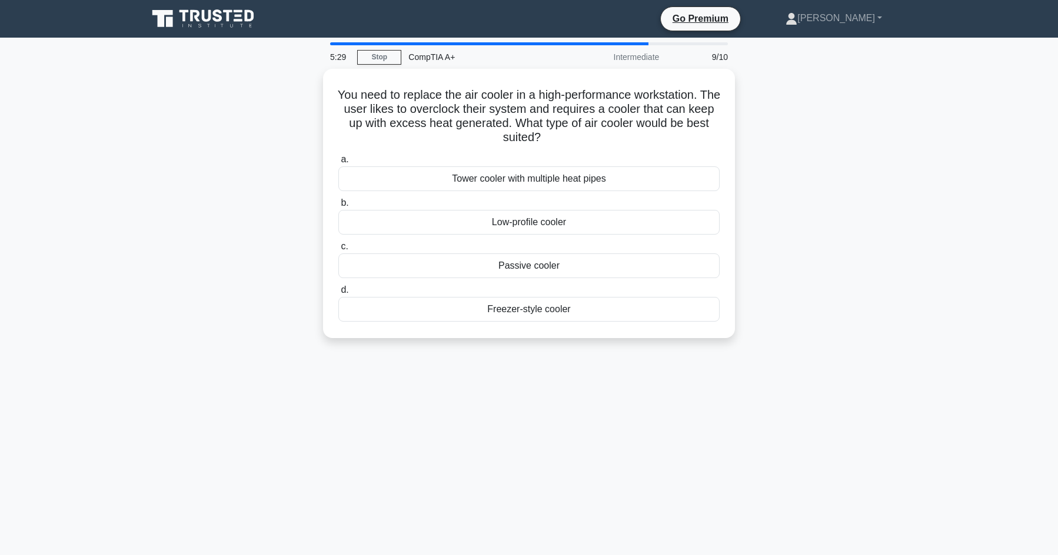
click at [928, 334] on main "5:29 Stop CompTIA A+ Intermediate 9/10 You need to replace the air cooler in a …" at bounding box center [529, 337] width 1058 height 598
click at [576, 169] on div "Tower cooler with multiple heat pipes" at bounding box center [528, 176] width 381 height 25
click at [338, 161] on input "a. Tower cooler with multiple heat pipes" at bounding box center [338, 157] width 0 height 8
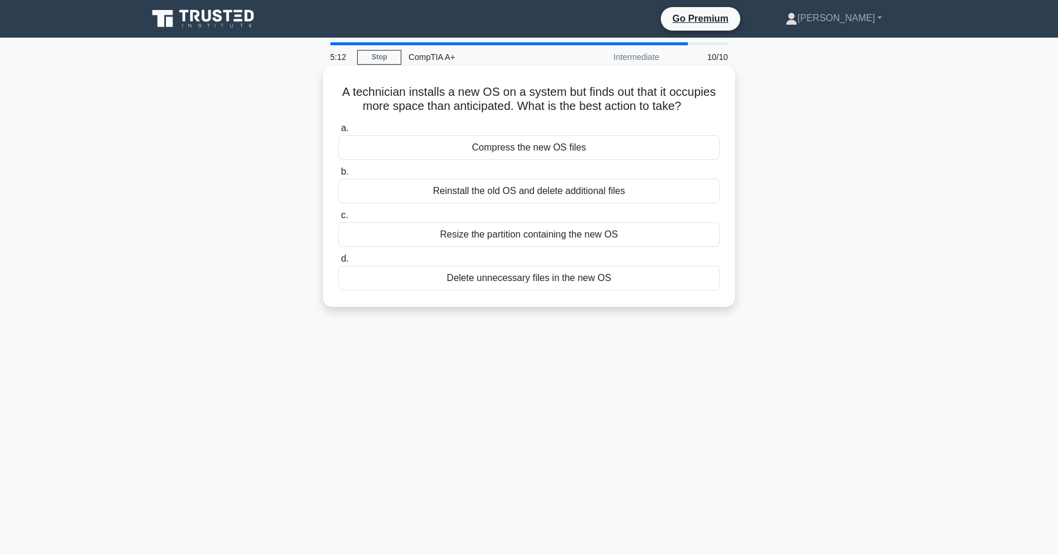
click at [638, 241] on div "Resize the partition containing the new OS" at bounding box center [528, 234] width 381 height 25
click at [338, 219] on input "c. Resize the partition containing the new OS" at bounding box center [338, 216] width 0 height 8
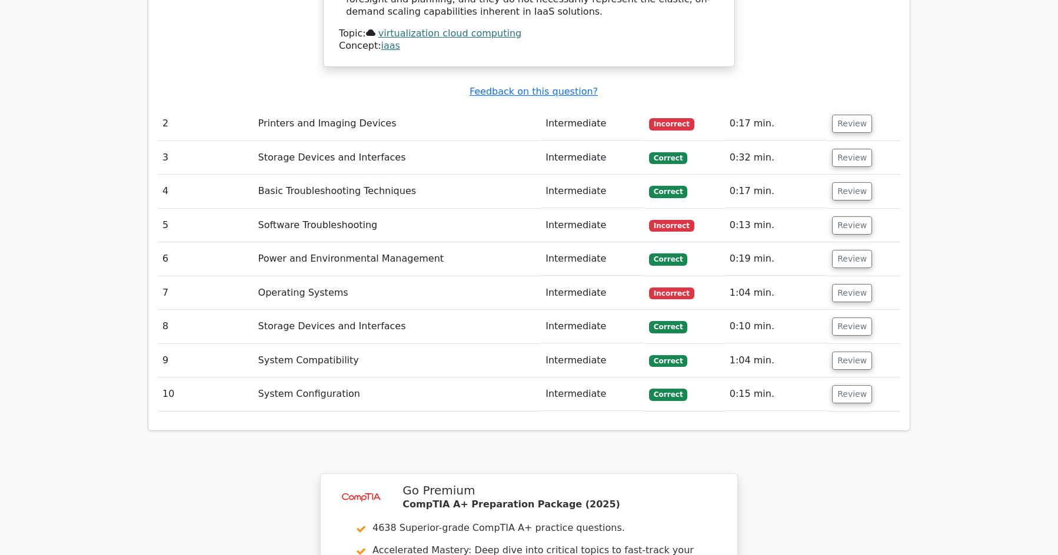
scroll to position [1353, 0]
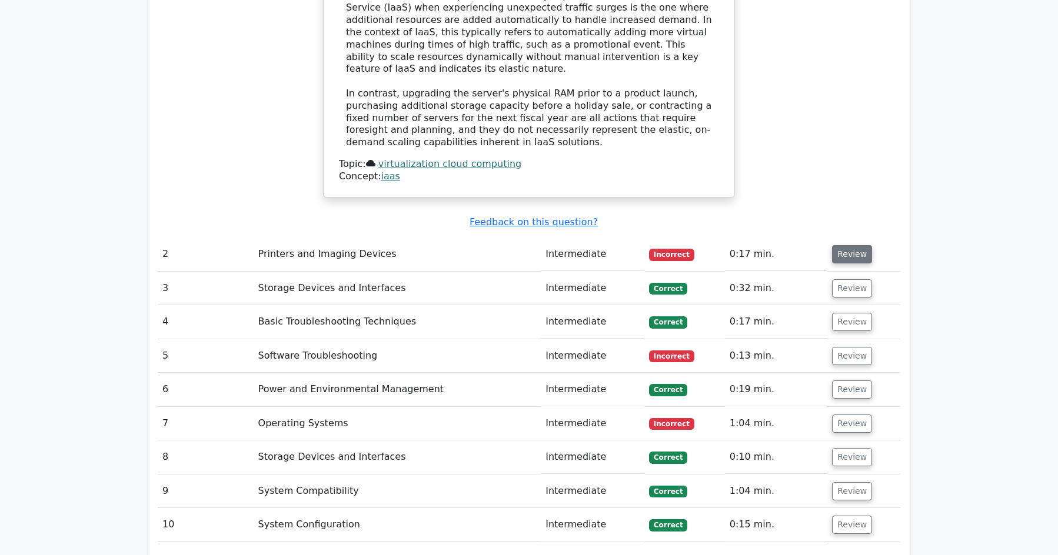
click at [850, 245] on button "Review" at bounding box center [852, 254] width 40 height 18
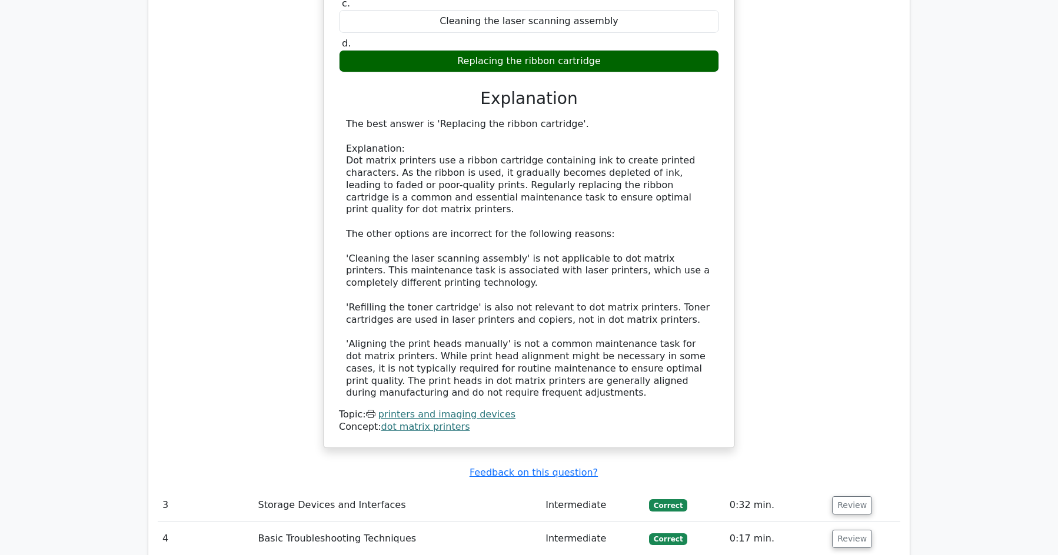
scroll to position [1942, 0]
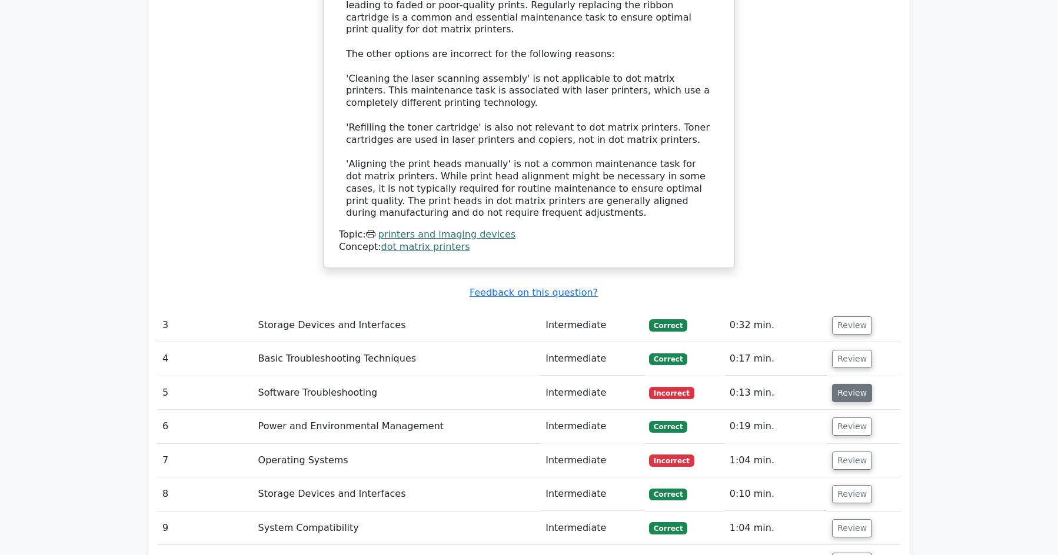
click at [841, 384] on button "Review" at bounding box center [852, 393] width 40 height 18
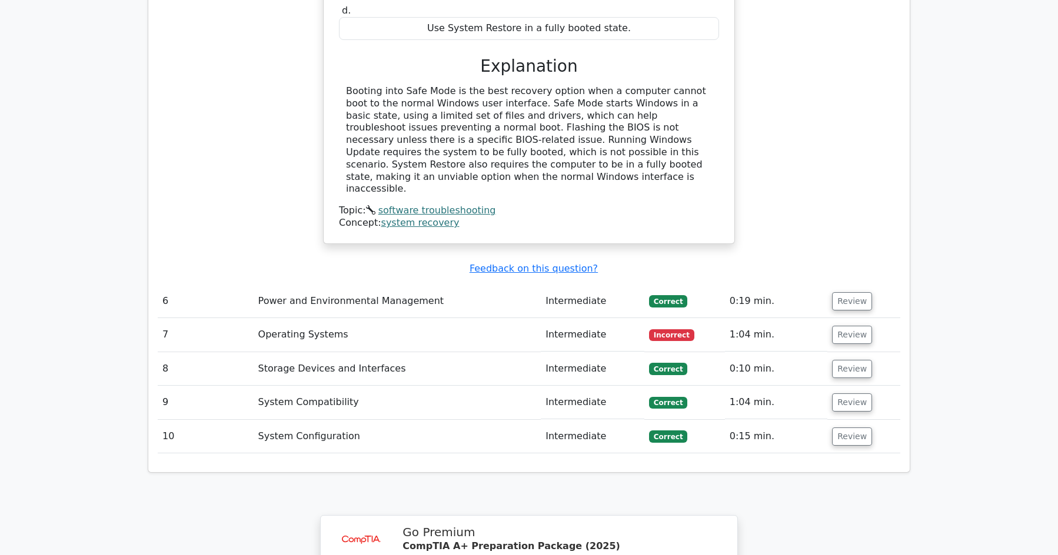
scroll to position [2530, 0]
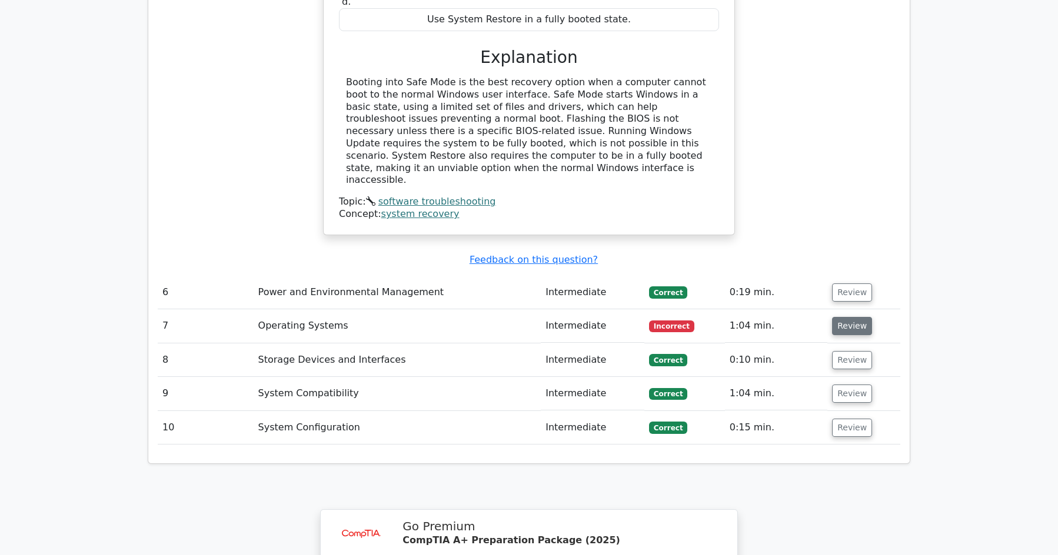
click at [855, 317] on button "Review" at bounding box center [852, 326] width 40 height 18
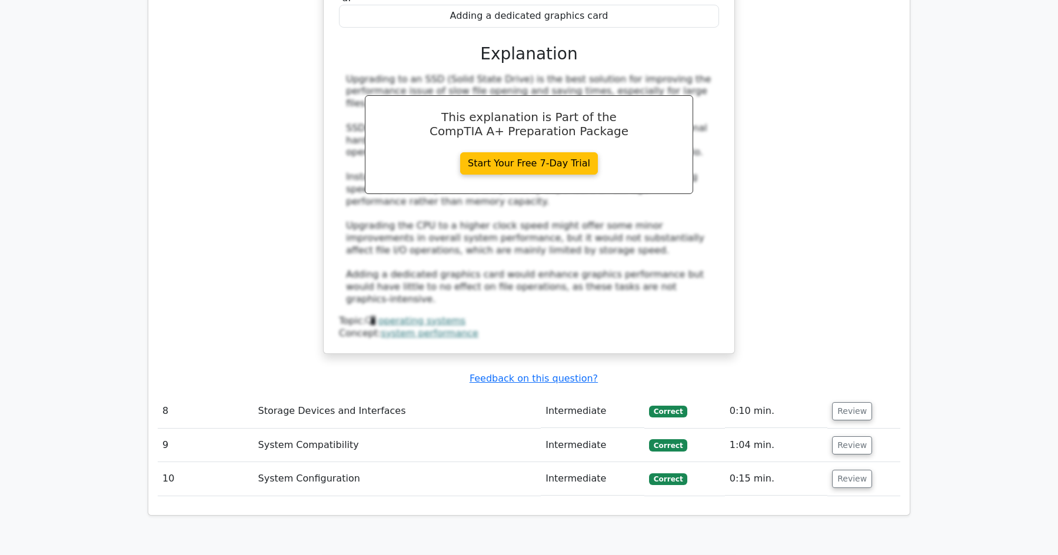
scroll to position [3148, 0]
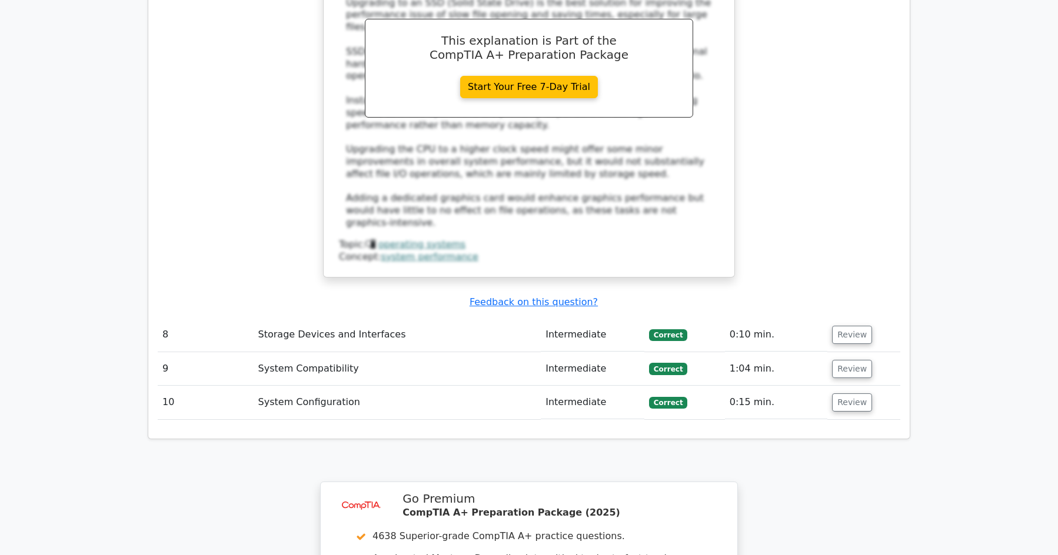
drag, startPoint x: 930, startPoint y: 389, endPoint x: 930, endPoint y: 369, distance: 20.6
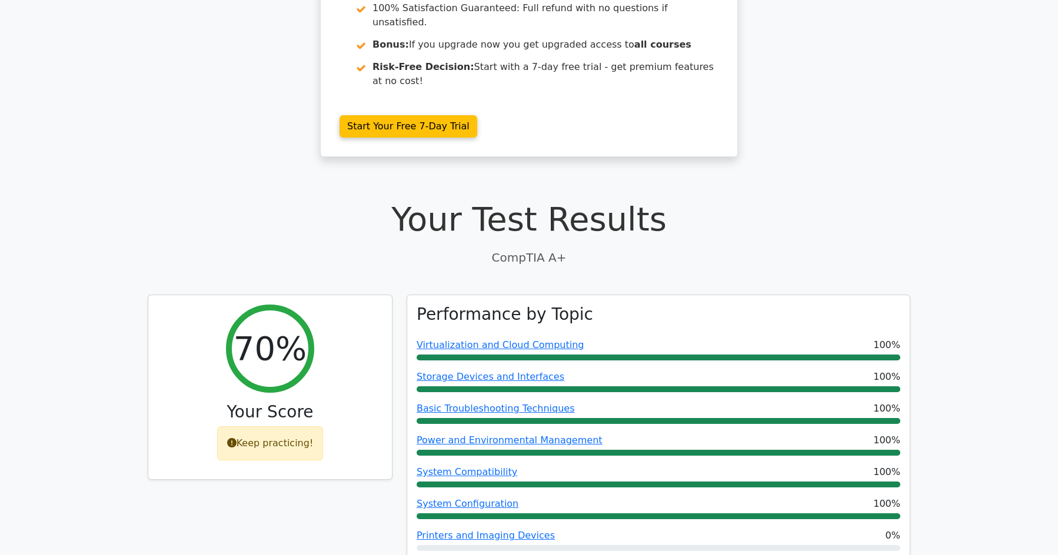
scroll to position [0, 0]
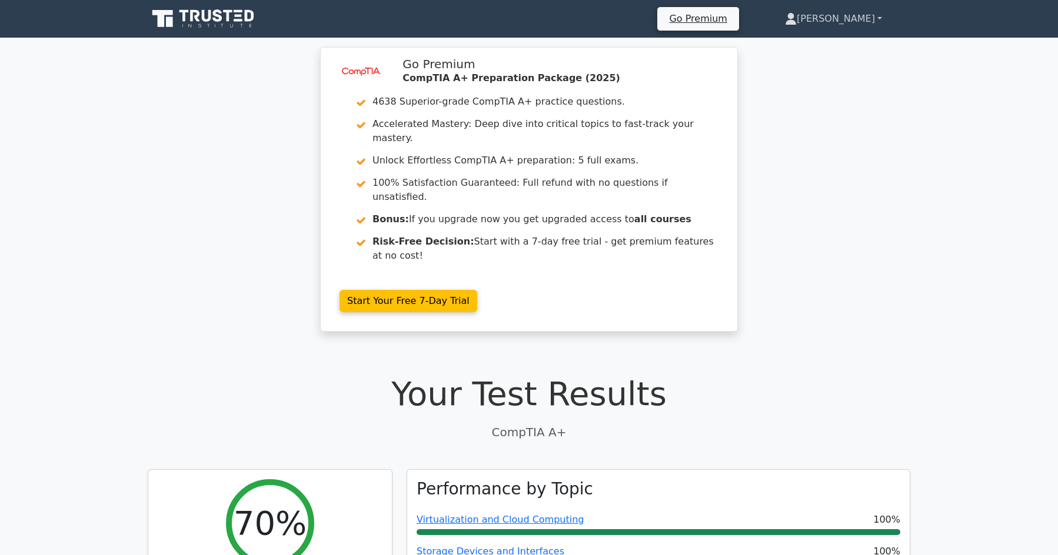
click at [845, 20] on link "[PERSON_NAME]" at bounding box center [834, 19] width 154 height 24
click at [834, 42] on link "Profile" at bounding box center [803, 46] width 93 height 19
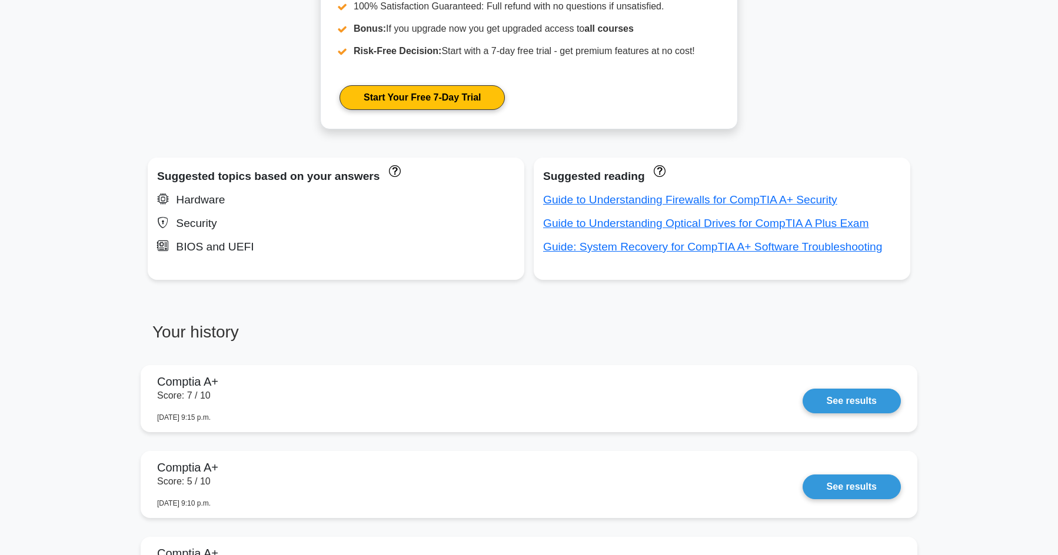
scroll to position [530, 0]
